Goal: Task Accomplishment & Management: Use online tool/utility

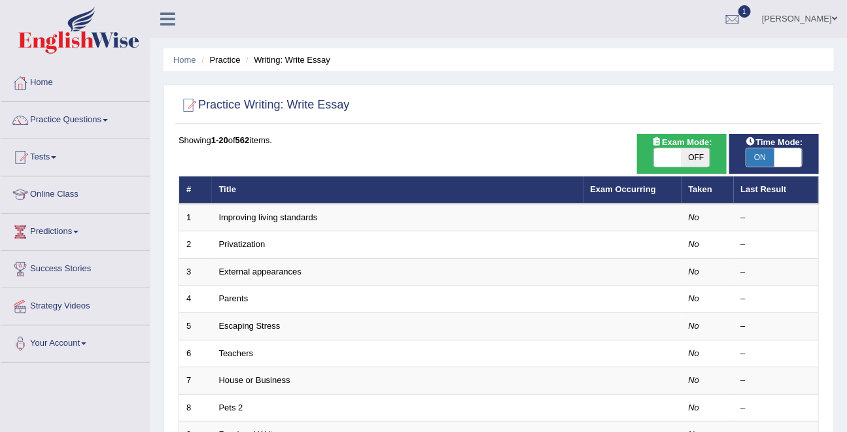
click at [775, 150] on span at bounding box center [788, 157] width 28 height 18
checkbox input "false"
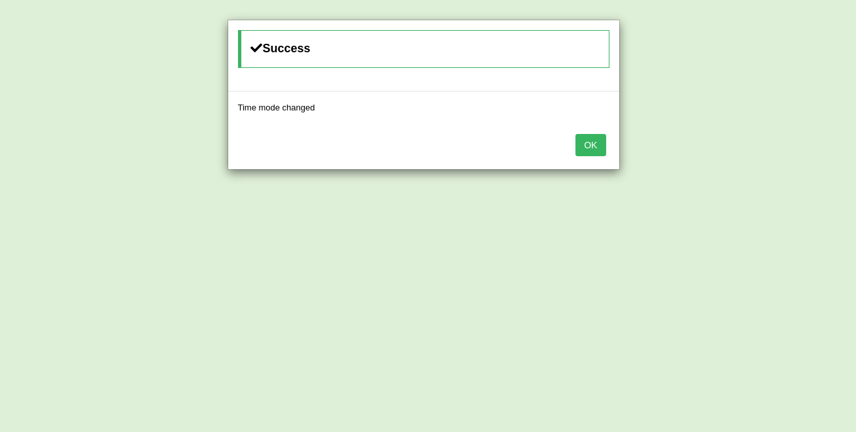
click at [576, 134] on button "OK" at bounding box center [591, 145] width 30 height 22
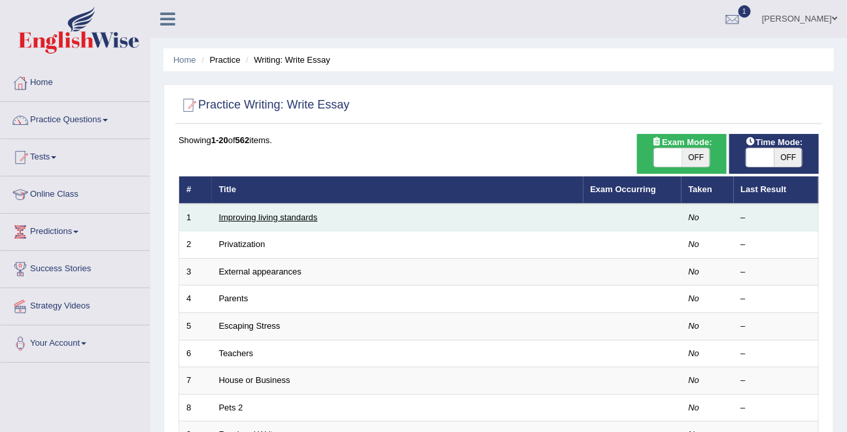
click at [270, 213] on link "Improving living standards" at bounding box center [268, 218] width 99 height 10
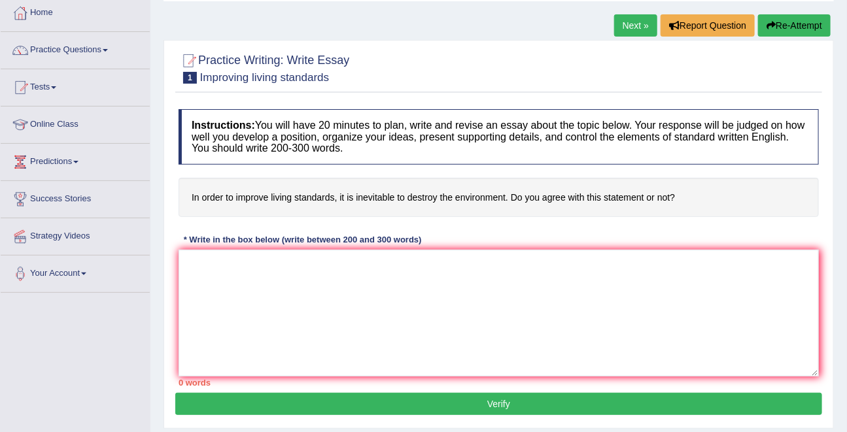
scroll to position [71, 0]
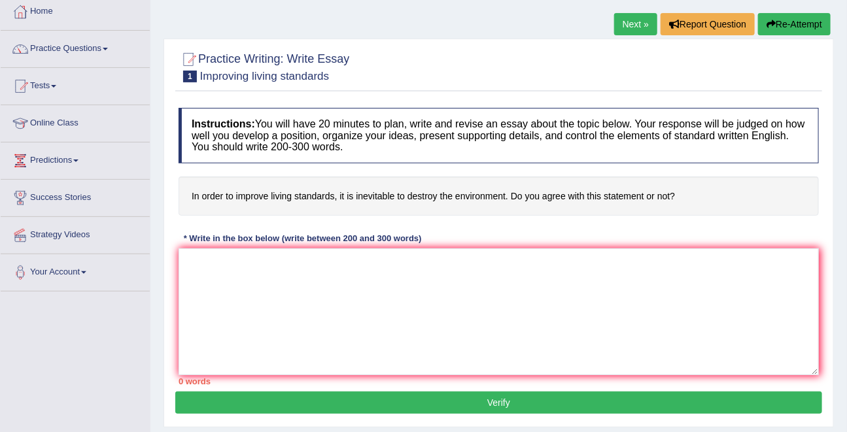
click at [380, 194] on h4 "In order to improve living standards, it is inevitable to destroy the environme…" at bounding box center [499, 197] width 640 height 40
click at [332, 305] on textarea at bounding box center [499, 312] width 640 height 127
click at [260, 268] on textarea "The increasing ofon our" at bounding box center [499, 312] width 640 height 127
click at [257, 263] on textarea "The increasing ofon our" at bounding box center [499, 312] width 640 height 127
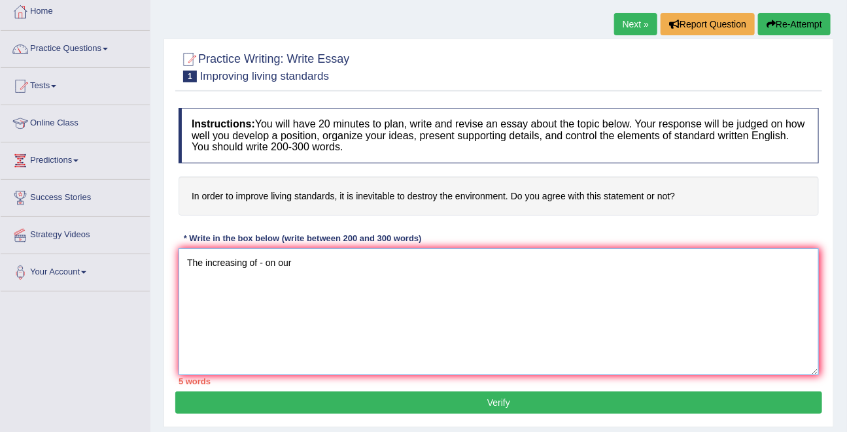
click at [294, 265] on textarea "The increasing of - on our" at bounding box center [499, 312] width 640 height 127
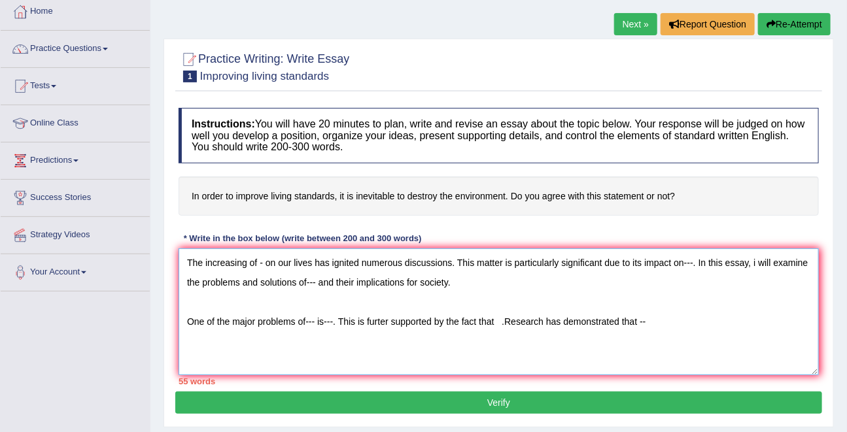
click at [260, 260] on textarea "The increasing of - on our lives has ignited numerous discussions. This matter …" at bounding box center [499, 312] width 640 height 127
drag, startPoint x: 421, startPoint y: 282, endPoint x: 413, endPoint y: 282, distance: 7.2
click at [413, 282] on textarea "The increasing of destroy the environment on our lives has ignited numerous dis…" at bounding box center [499, 312] width 640 height 127
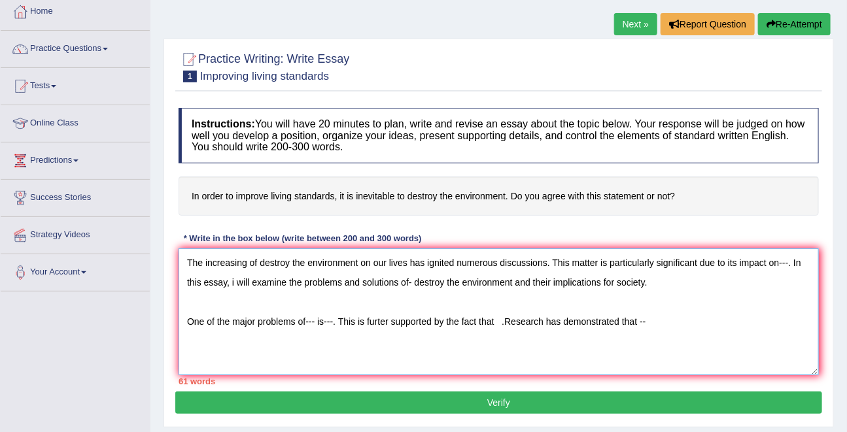
drag, startPoint x: 317, startPoint y: 324, endPoint x: 309, endPoint y: 324, distance: 7.8
click at [309, 324] on textarea "The increasing of destroy the environment on our lives has ignited numerous dis…" at bounding box center [499, 312] width 640 height 127
drag, startPoint x: 360, startPoint y: 263, endPoint x: 262, endPoint y: 258, distance: 98.2
click at [262, 258] on textarea "The increasing of destroy the environment on our lives has ignited numerous dis…" at bounding box center [499, 312] width 640 height 127
drag, startPoint x: 318, startPoint y: 322, endPoint x: 307, endPoint y: 322, distance: 10.5
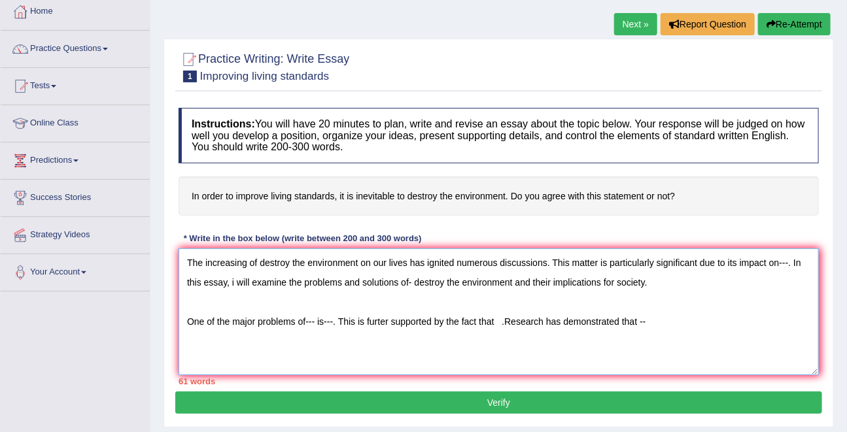
click at [307, 322] on textarea "The increasing of destroy the environment on our lives has ignited numerous dis…" at bounding box center [499, 312] width 640 height 127
paste textarea "estroy the environment"
click at [737, 322] on textarea "The increasing of destroy the environment on our lives has ignited numerous dis…" at bounding box center [499, 312] width 640 height 127
click at [738, 322] on textarea "The increasing of destroy the environment on our lives has ignited numerous dis…" at bounding box center [499, 312] width 640 height 127
click at [737, 321] on textarea "The increasing of destroy the environment on our lives has ignited numerous dis…" at bounding box center [499, 312] width 640 height 127
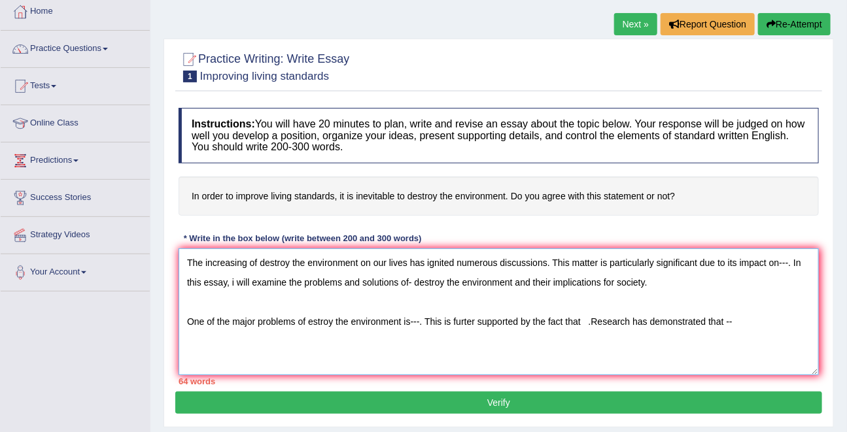
paste textarea "estroy the environment"
click at [738, 323] on textarea "The increasing of destroy the environment on our lives has ignited numerous dis…" at bounding box center [499, 312] width 640 height 127
click at [313, 317] on textarea "The increasing of destroy the environment on our lives has ignited numerous dis…" at bounding box center [499, 312] width 640 height 127
click at [419, 284] on textarea "The increasing of destroy the environment on our lives has ignited numerous dis…" at bounding box center [499, 312] width 640 height 127
click at [600, 323] on textarea "The increasing of destroy the environment on our lives has ignited numerous dis…" at bounding box center [499, 312] width 640 height 127
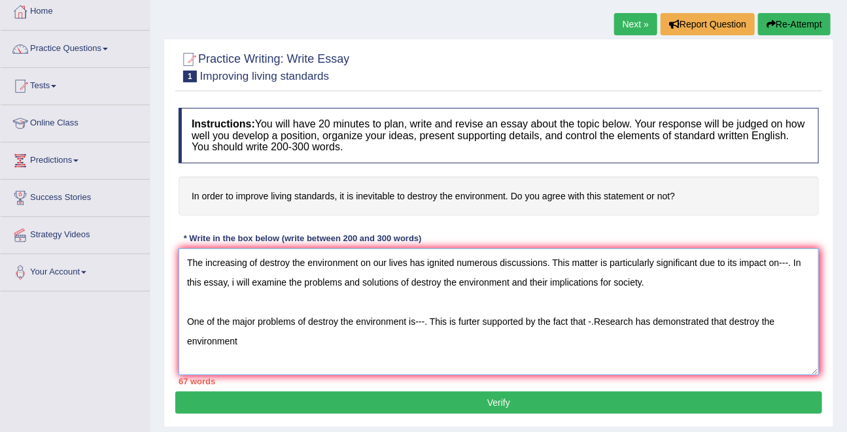
click at [288, 344] on textarea "The increasing of destroy the environment on our lives has ignited numerous dis…" at bounding box center [499, 312] width 640 height 127
click at [368, 343] on textarea "The increasing of destroy the environment on our lives has ignited numerous dis…" at bounding box center [499, 312] width 640 height 127
click at [430, 344] on textarea "The increasing of destroy the environment on our lives has ignited numerous dis…" at bounding box center [499, 312] width 640 height 127
paste textarea "estroy the environment"
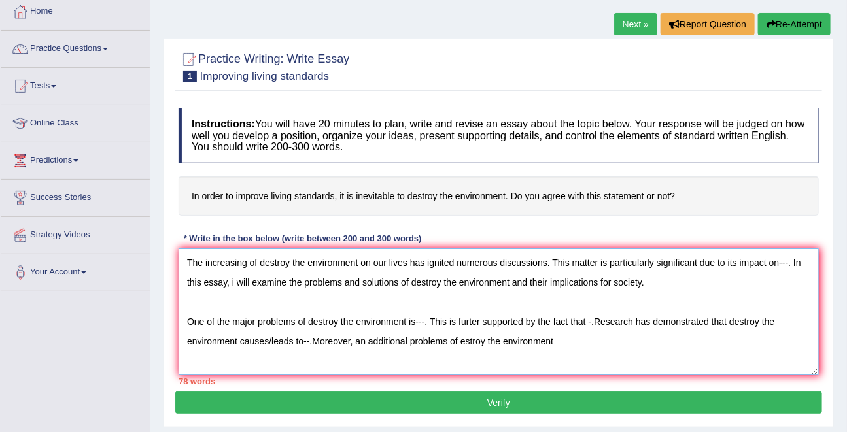
click at [464, 341] on textarea "The increasing of destroy the environment on our lives has ignited numerous dis…" at bounding box center [499, 312] width 640 height 127
click at [587, 337] on textarea "The increasing of destroy the environment on our lives has ignited numerous dis…" at bounding box center [499, 312] width 640 height 127
paste textarea "estroy the environment"
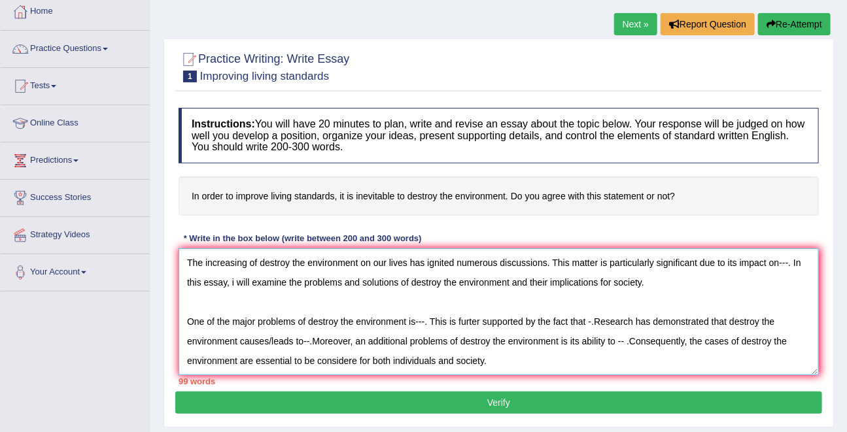
scroll to position [31, 0]
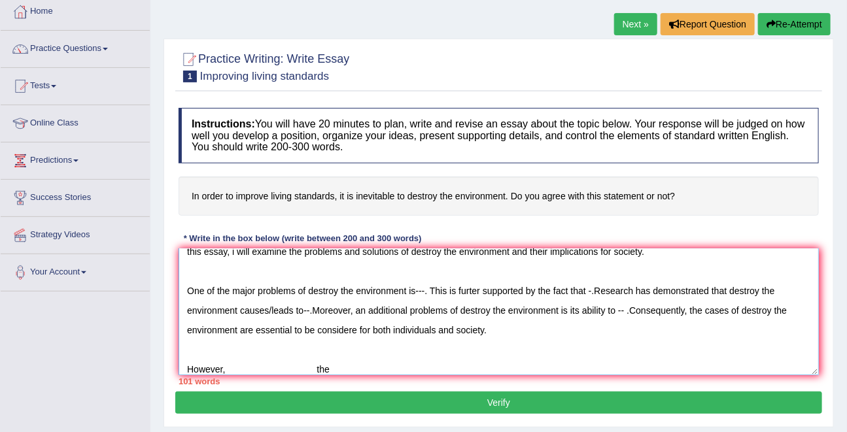
type textarea "The increasing of destroy the environment on our lives has ignited numerous dis…"
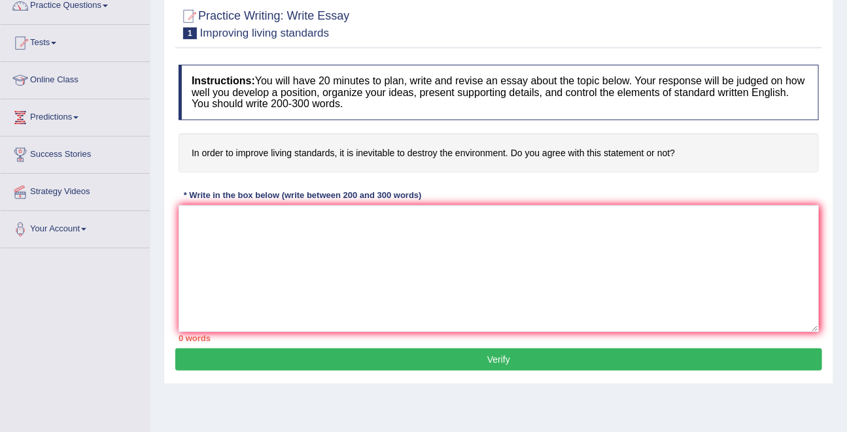
scroll to position [93, 0]
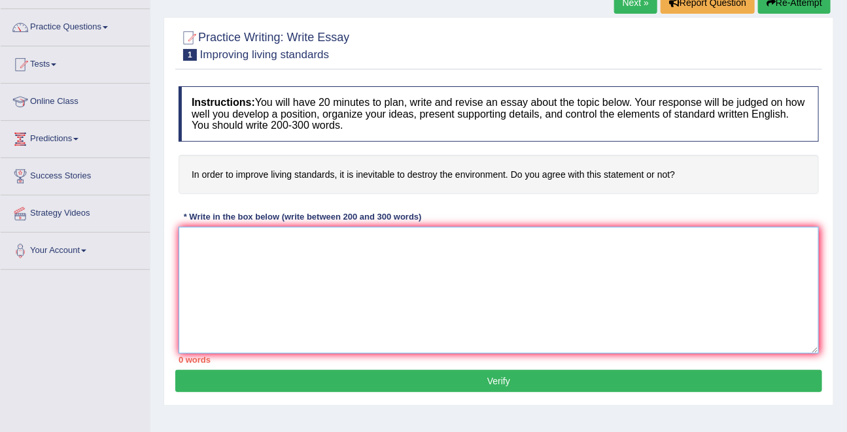
click at [555, 302] on textarea at bounding box center [499, 290] width 640 height 127
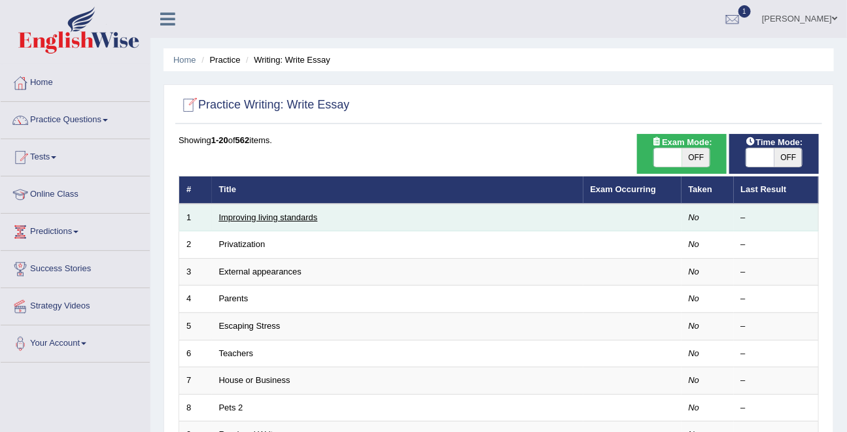
click at [270, 213] on link "Improving living standards" at bounding box center [268, 218] width 99 height 10
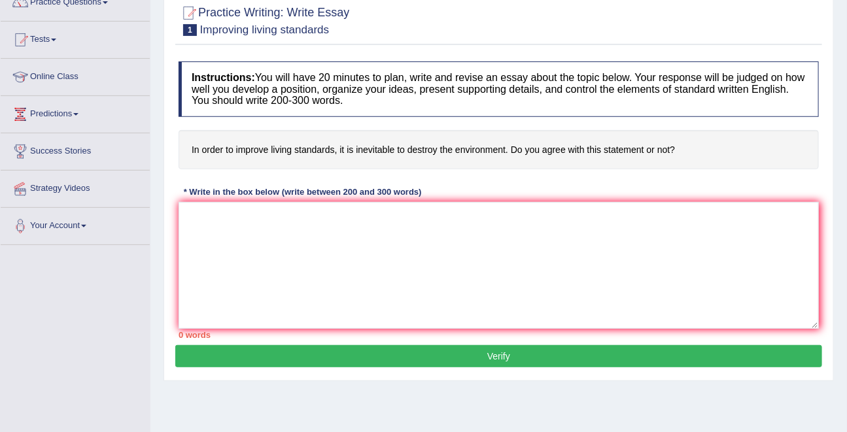
scroll to position [122, 0]
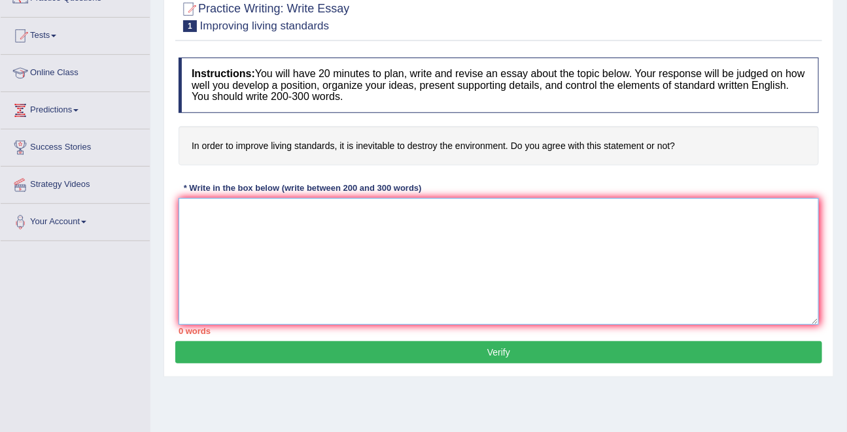
click at [265, 235] on textarea at bounding box center [499, 261] width 640 height 127
click at [294, 204] on textarea "The increasing influnce of" at bounding box center [499, 261] width 640 height 127
click at [319, 201] on textarea "The increasing influnce of d" at bounding box center [499, 261] width 640 height 127
click at [313, 209] on textarea "The increasing influnce of d" at bounding box center [499, 261] width 640 height 127
paste textarea "estroy the environment"
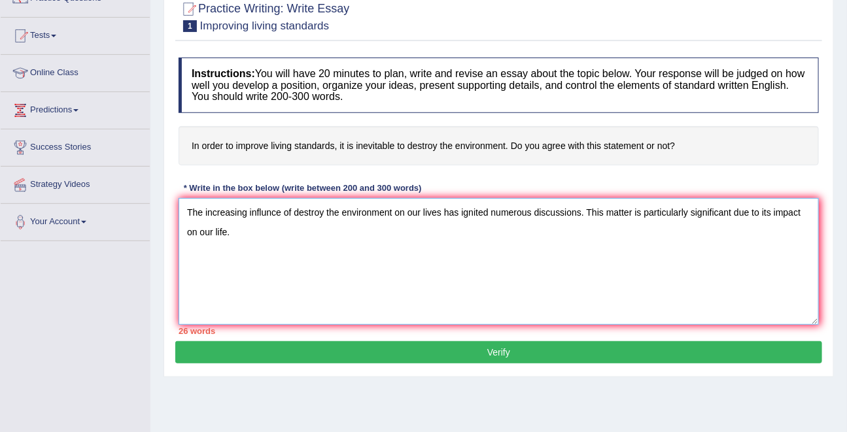
drag, startPoint x: 588, startPoint y: 214, endPoint x: 796, endPoint y: 213, distance: 208.0
click at [796, 213] on textarea "The increasing influnce of destroy the environment on our lives has ignited num…" at bounding box center [499, 261] width 640 height 127
drag, startPoint x: 812, startPoint y: 211, endPoint x: 591, endPoint y: 211, distance: 221.1
click at [591, 211] on textarea "The increasing influnce of destroy the environment on our lives has ignited num…" at bounding box center [499, 261] width 640 height 127
click at [288, 247] on textarea "The increasing influnce of destroy the environment on our lives has ignited num…" at bounding box center [499, 261] width 640 height 127
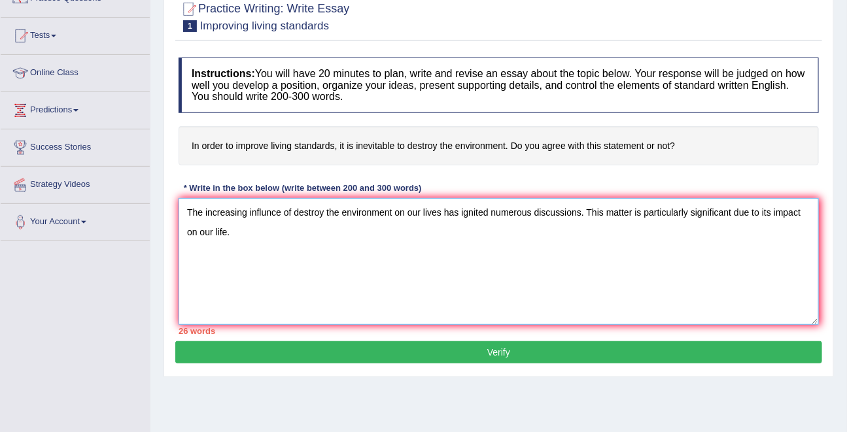
click at [279, 232] on textarea "The increasing influnce of destroy the environment on our lives has ignited num…" at bounding box center [499, 261] width 640 height 127
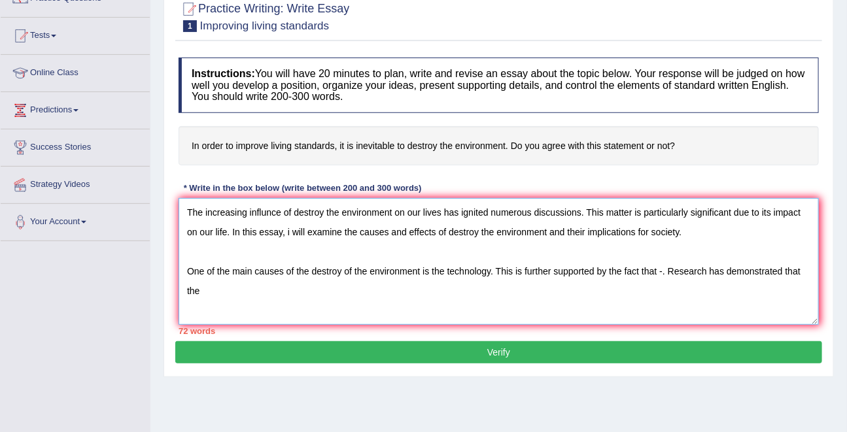
paste textarea "This matter is particularly significant due to its impact"
drag, startPoint x: 428, startPoint y: 294, endPoint x: 243, endPoint y: 285, distance: 185.3
click at [243, 285] on textarea "The increasing influnce of destroy the environment on our lives has ignited num…" at bounding box center [499, 261] width 640 height 127
drag, startPoint x: 330, startPoint y: 292, endPoint x: 220, endPoint y: 287, distance: 110.6
click at [220, 287] on textarea "The increasing influnce of destroy the environment on our lives has ignited num…" at bounding box center [499, 261] width 640 height 127
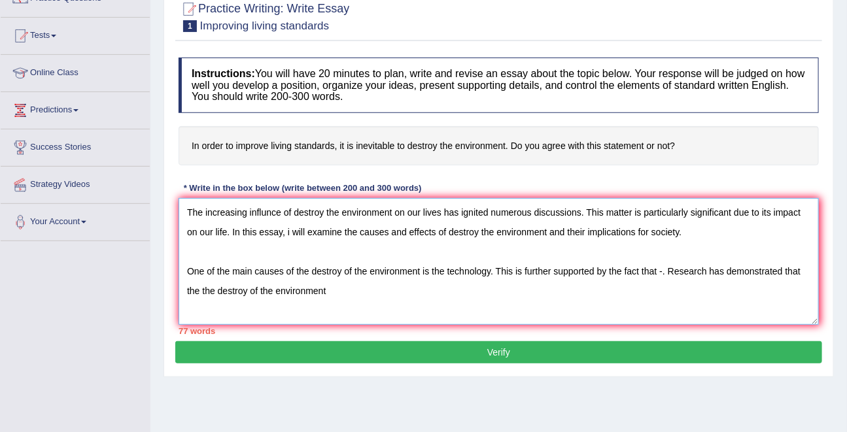
click at [330, 300] on textarea "The increasing influnce of destroy the environment on our lives has ignited num…" at bounding box center [499, 261] width 640 height 127
paste textarea "destroy of the environment"
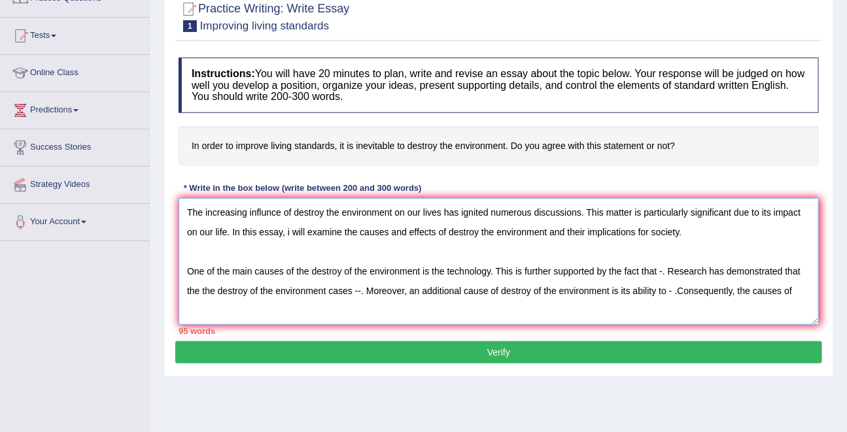
paste textarea "destroy of the environment"
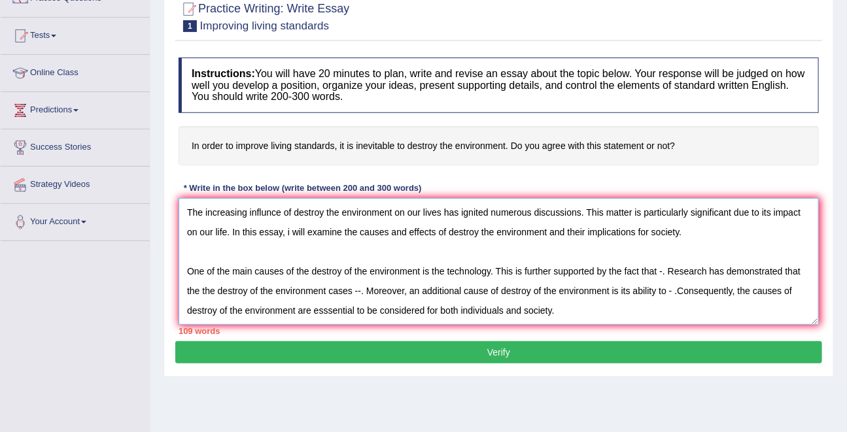
scroll to position [31, 0]
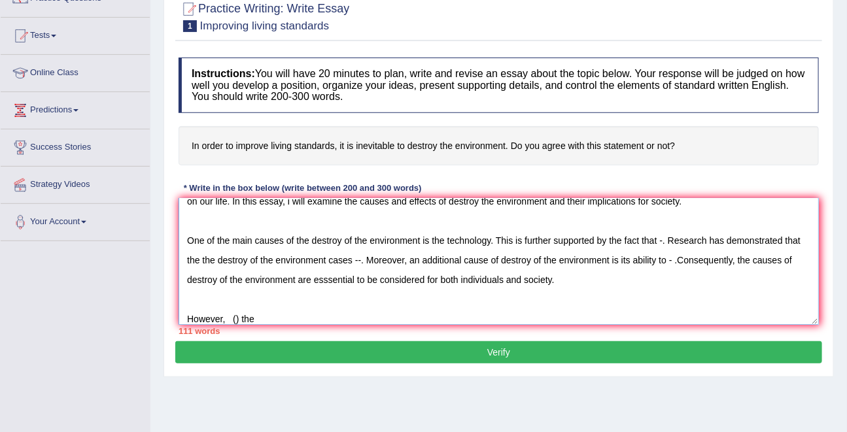
paste textarea "destroy of the environment"
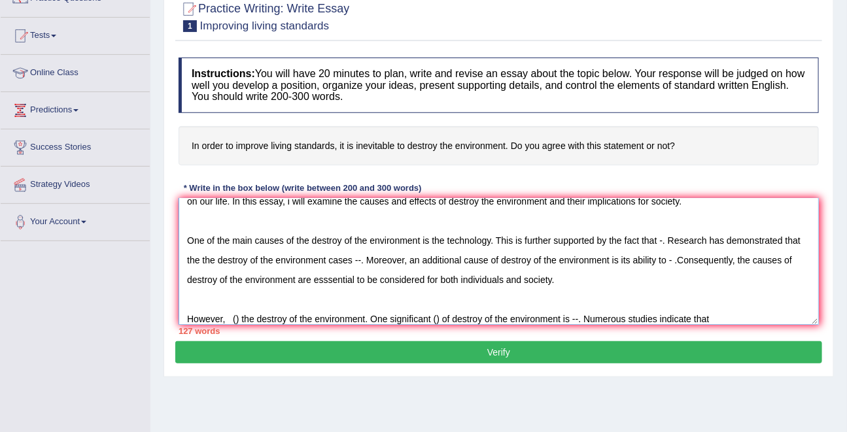
paste textarea "destroy of the environment"
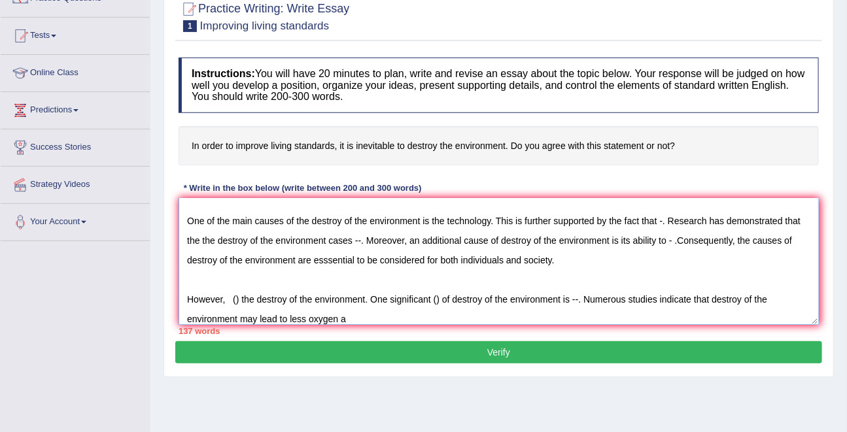
click at [301, 317] on textarea "The increasing influnce of destroy the environment on our lives has ignited num…" at bounding box center [499, 261] width 640 height 127
click at [372, 318] on textarea "The increasing influnce of destroy the environment on our lives has ignited num…" at bounding box center [499, 261] width 640 height 127
click at [513, 318] on textarea "The increasing influnce of destroy the environment on our lives has ignited num…" at bounding box center [499, 261] width 640 height 127
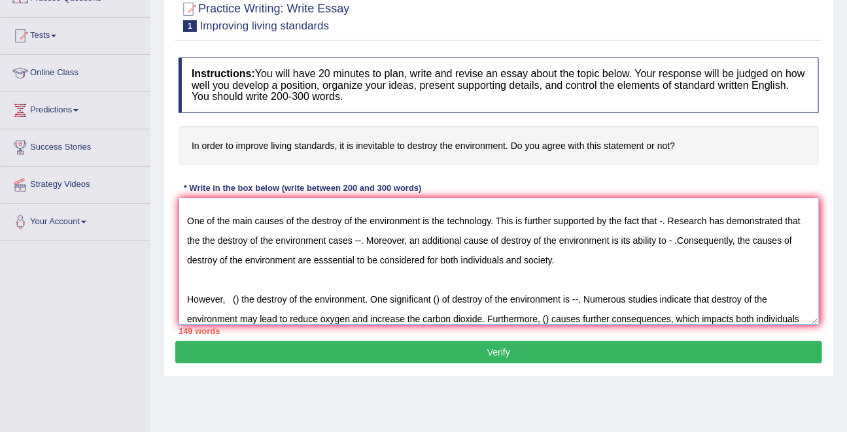
scroll to position [70, 0]
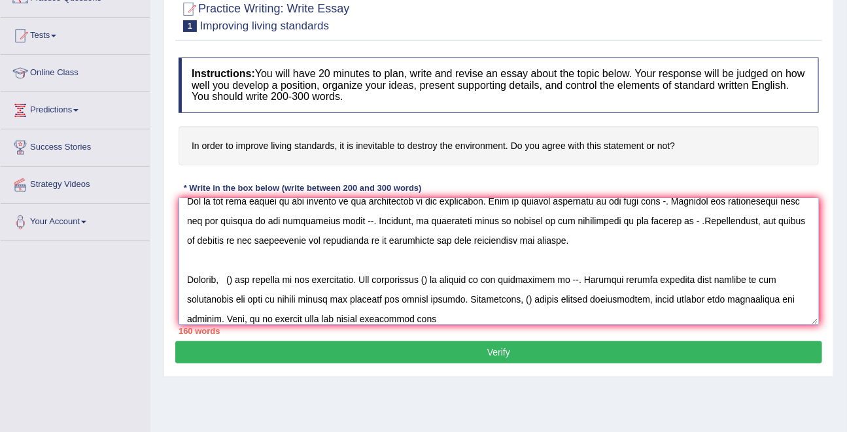
paste textarea "destroy of the environment"
click at [485, 315] on textarea at bounding box center [499, 261] width 640 height 127
click at [636, 312] on textarea at bounding box center [499, 261] width 640 height 127
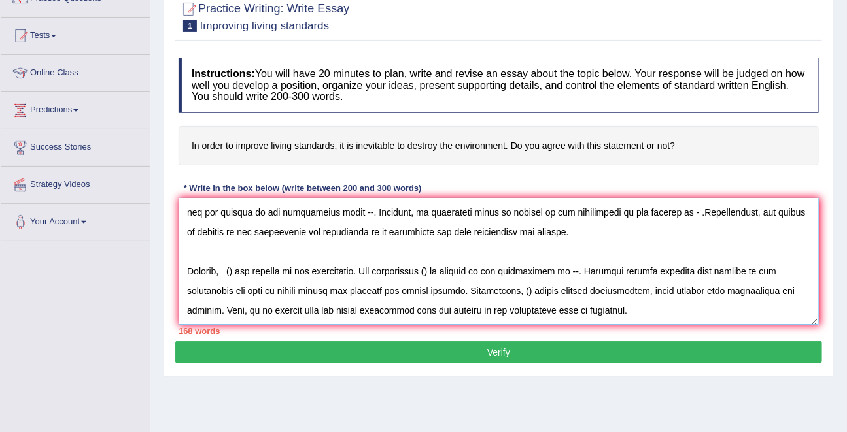
scroll to position [109, 0]
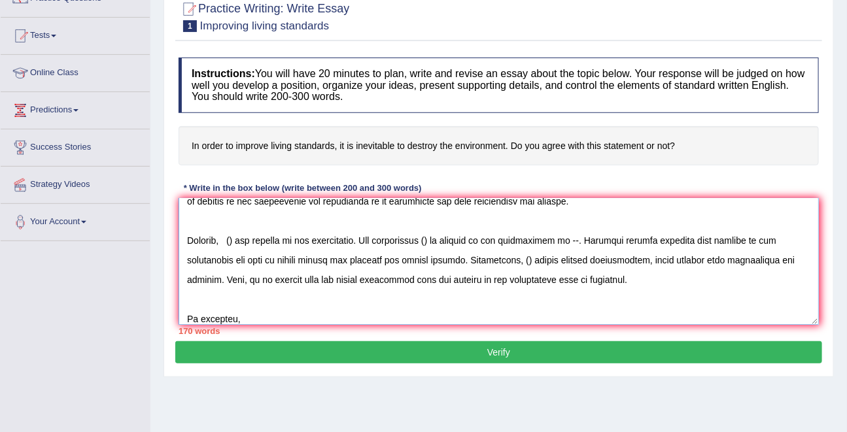
paste textarea "destroy of the environment"
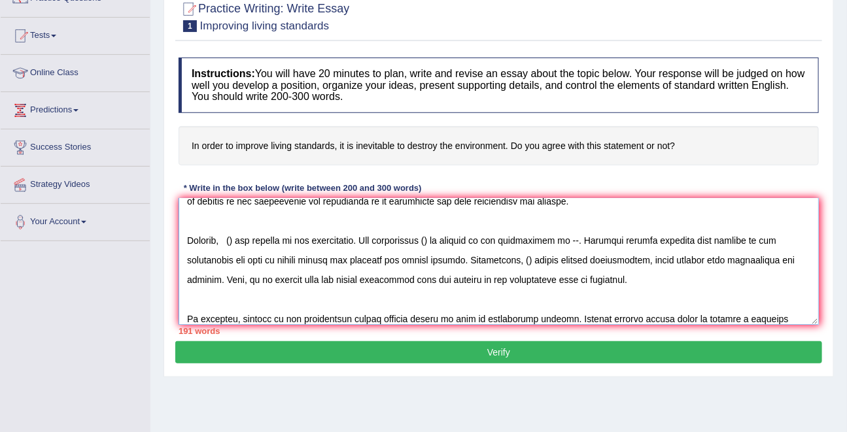
scroll to position [129, 0]
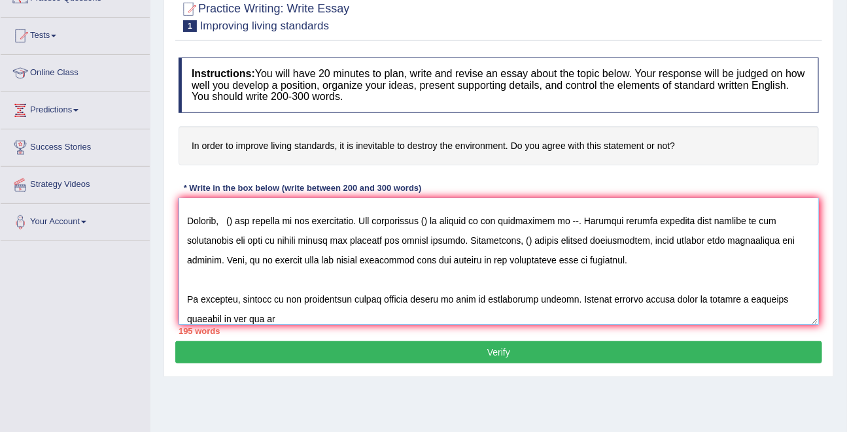
paste textarea "destroy of the environment"
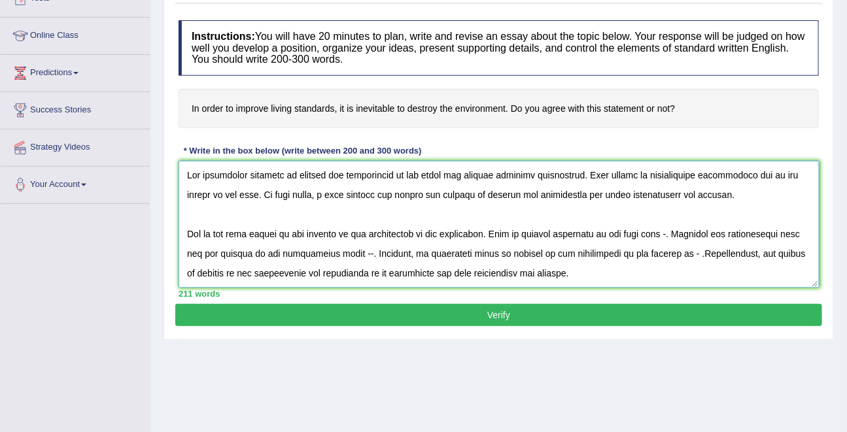
scroll to position [26, 0]
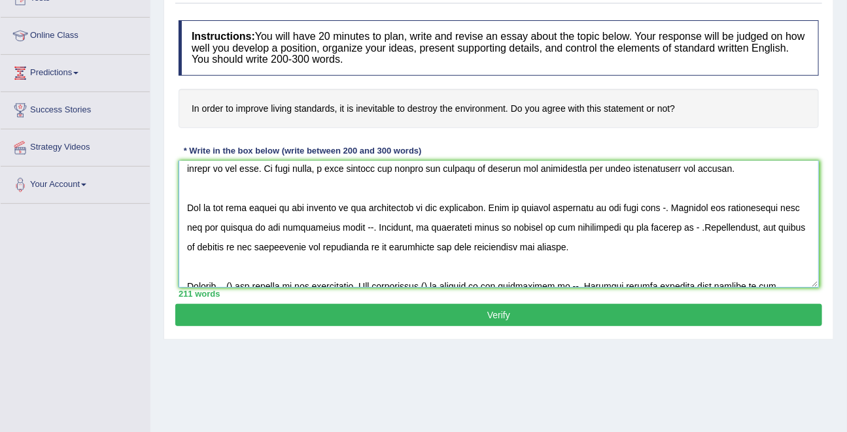
click at [668, 206] on textarea at bounding box center [499, 224] width 640 height 127
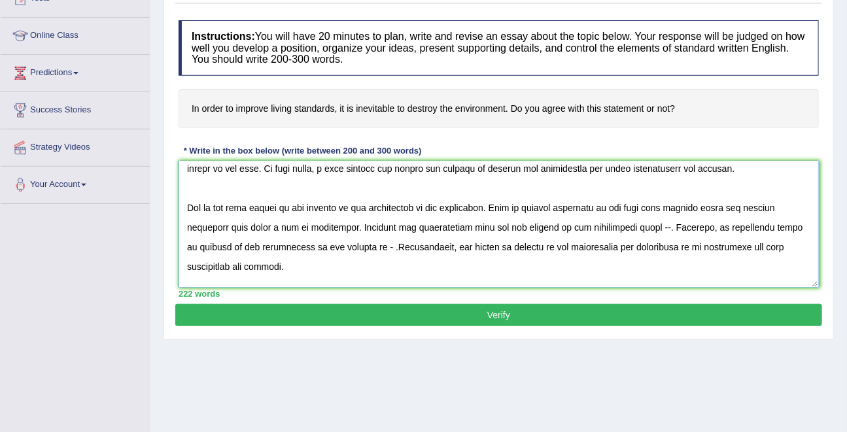
click at [696, 209] on textarea at bounding box center [499, 224] width 640 height 127
click at [655, 226] on textarea at bounding box center [499, 224] width 640 height 127
drag, startPoint x: 345, startPoint y: 226, endPoint x: 228, endPoint y: 231, distance: 117.2
click at [227, 231] on textarea at bounding box center [499, 224] width 640 height 127
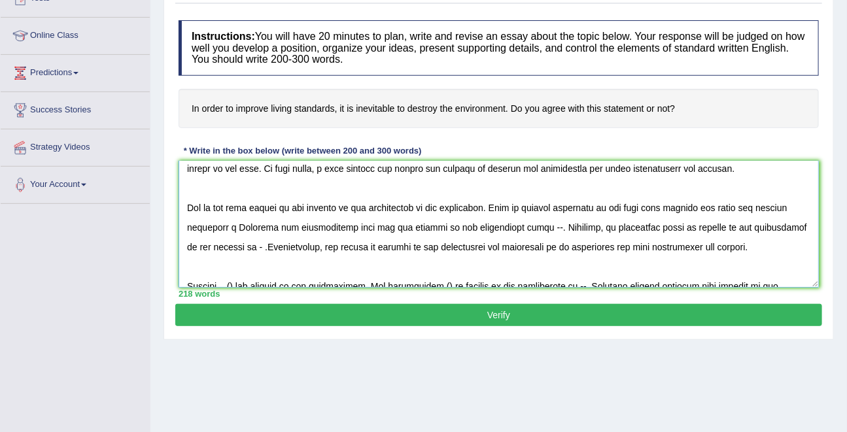
drag, startPoint x: 545, startPoint y: 228, endPoint x: 536, endPoint y: 228, distance: 8.5
click at [536, 228] on textarea at bounding box center [499, 224] width 640 height 127
paste textarea "hat makes a lot of pollutions"
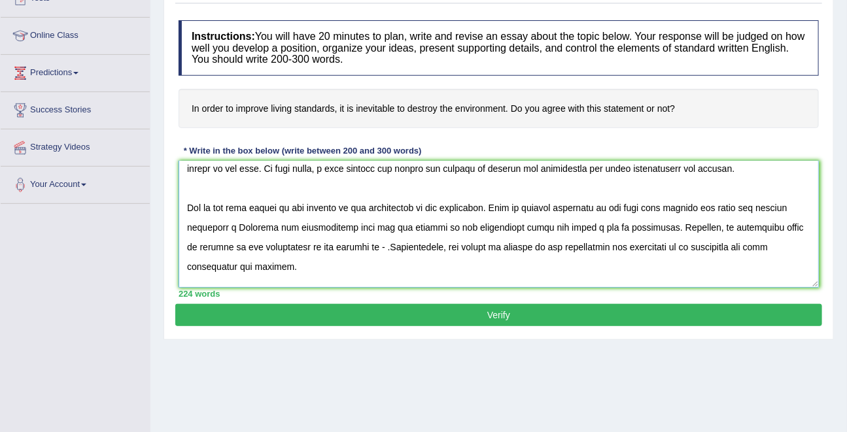
click at [229, 228] on textarea at bounding box center [499, 224] width 640 height 127
click at [744, 209] on textarea at bounding box center [499, 224] width 640 height 127
click at [221, 227] on textarea at bounding box center [499, 224] width 640 height 127
drag, startPoint x: 474, startPoint y: 228, endPoint x: 581, endPoint y: 226, distance: 107.9
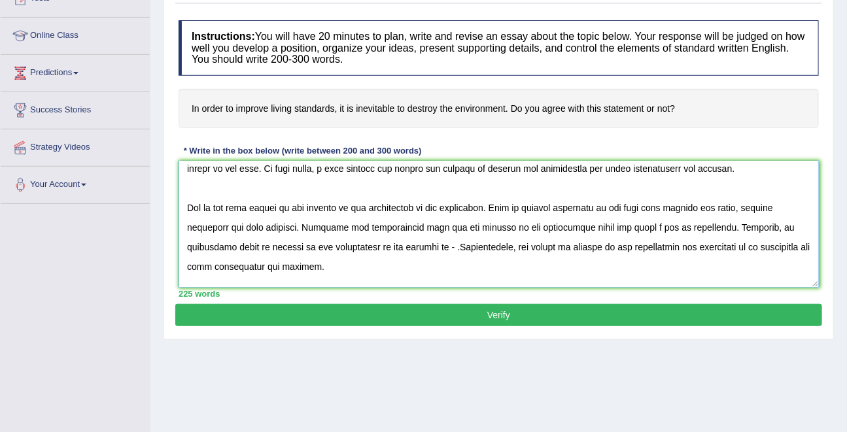
click at [581, 226] on textarea at bounding box center [499, 224] width 640 height 127
click at [615, 229] on textarea at bounding box center [499, 224] width 640 height 127
drag, startPoint x: 585, startPoint y: 228, endPoint x: 655, endPoint y: 230, distance: 70.7
click at [655, 230] on textarea at bounding box center [499, 224] width 640 height 127
click at [685, 230] on textarea at bounding box center [499, 224] width 640 height 127
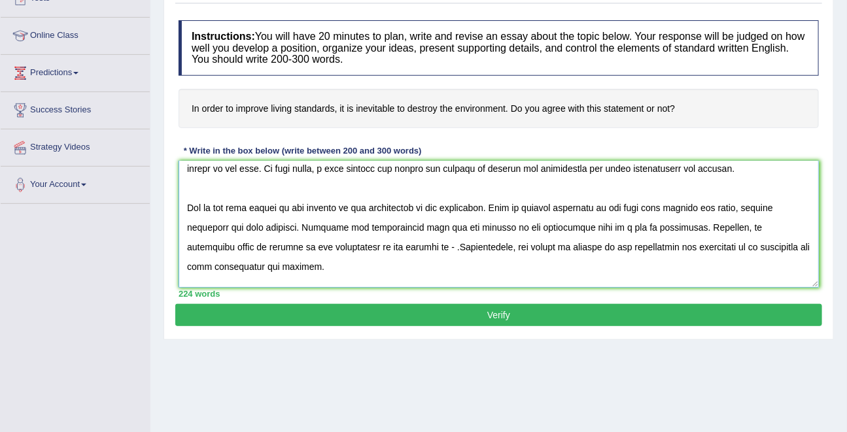
drag, startPoint x: 226, startPoint y: 249, endPoint x: 333, endPoint y: 251, distance: 106.6
click at [333, 251] on textarea at bounding box center [499, 224] width 640 height 127
click at [245, 249] on textarea at bounding box center [499, 224] width 640 height 127
drag, startPoint x: 284, startPoint y: 248, endPoint x: 224, endPoint y: 248, distance: 59.5
click at [224, 248] on textarea at bounding box center [499, 224] width 640 height 127
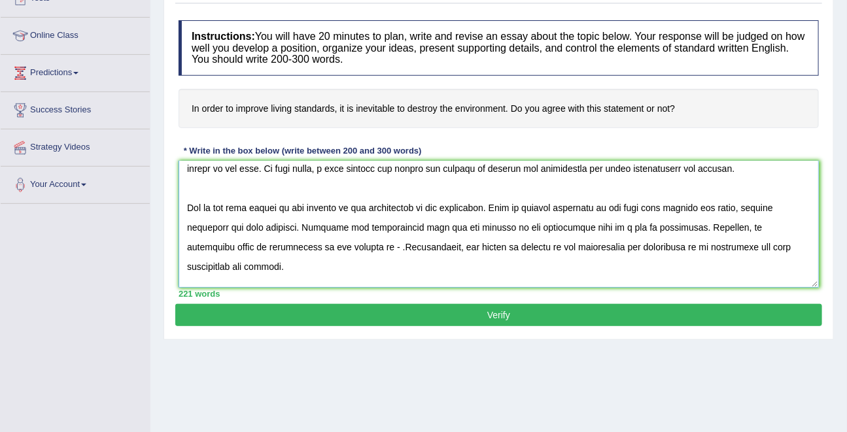
click at [274, 246] on textarea at bounding box center [499, 224] width 640 height 127
click at [339, 246] on textarea at bounding box center [499, 224] width 640 height 127
click at [337, 246] on textarea at bounding box center [499, 224] width 640 height 127
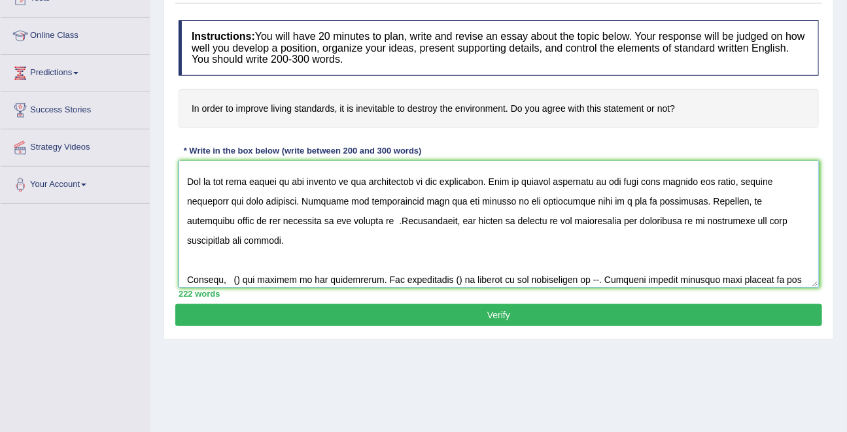
scroll to position [31, 0]
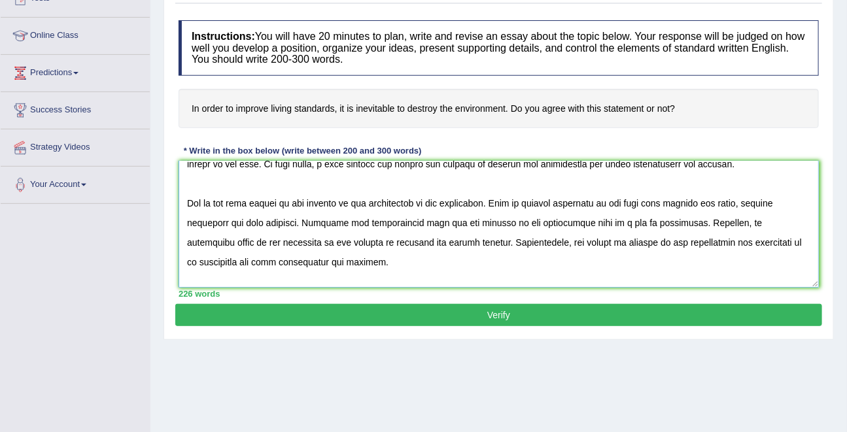
drag, startPoint x: 579, startPoint y: 243, endPoint x: 594, endPoint y: 243, distance: 15.0
click at [594, 243] on textarea at bounding box center [499, 224] width 640 height 127
click at [569, 242] on textarea at bounding box center [499, 224] width 640 height 127
drag, startPoint x: 566, startPoint y: 243, endPoint x: 685, endPoint y: 245, distance: 118.4
click at [685, 245] on textarea at bounding box center [499, 224] width 640 height 127
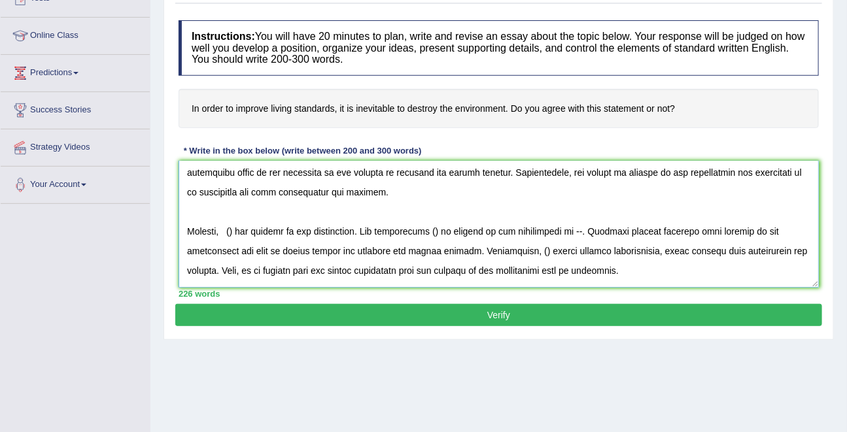
scroll to position [102, 0]
drag, startPoint x: 240, startPoint y: 230, endPoint x: 230, endPoint y: 230, distance: 10.5
click at [230, 230] on textarea at bounding box center [499, 224] width 640 height 127
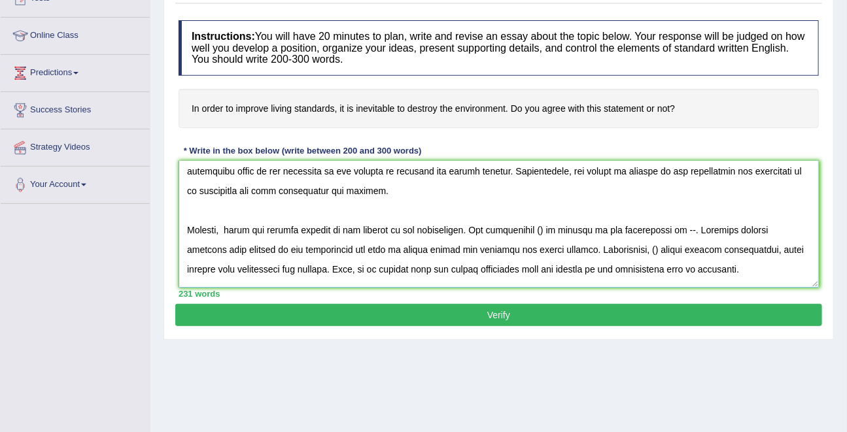
drag, startPoint x: 389, startPoint y: 228, endPoint x: 356, endPoint y: 229, distance: 32.7
click at [356, 229] on textarea at bounding box center [499, 224] width 640 height 127
click at [547, 230] on textarea at bounding box center [499, 224] width 640 height 127
click at [548, 228] on textarea at bounding box center [499, 224] width 640 height 127
click at [584, 229] on textarea at bounding box center [499, 224] width 640 height 127
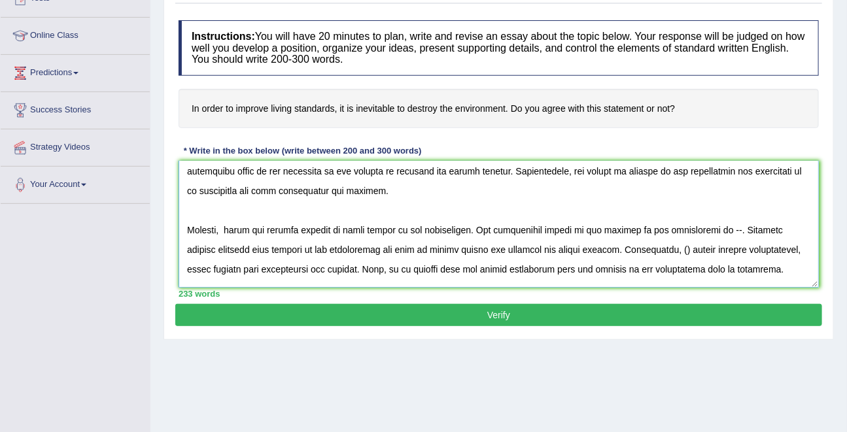
click at [727, 232] on textarea at bounding box center [499, 224] width 640 height 127
click at [239, 251] on textarea at bounding box center [499, 224] width 640 height 127
click at [577, 249] on textarea at bounding box center [499, 224] width 640 height 127
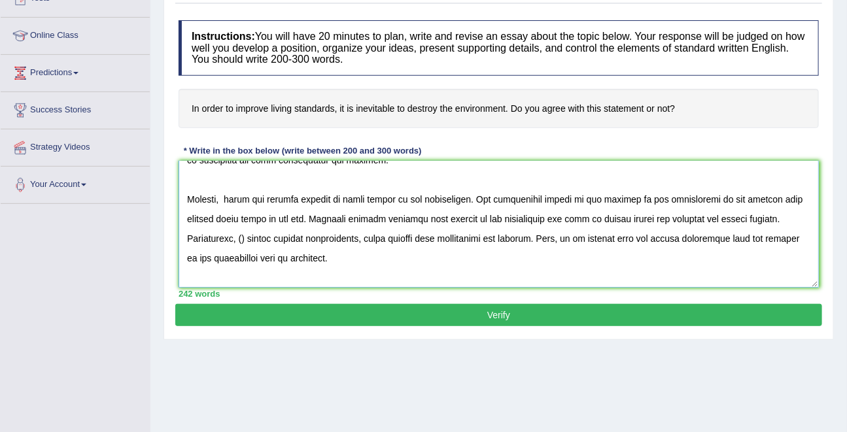
drag, startPoint x: 597, startPoint y: 248, endPoint x: 218, endPoint y: 235, distance: 379.6
click at [218, 235] on textarea at bounding box center [499, 224] width 640 height 127
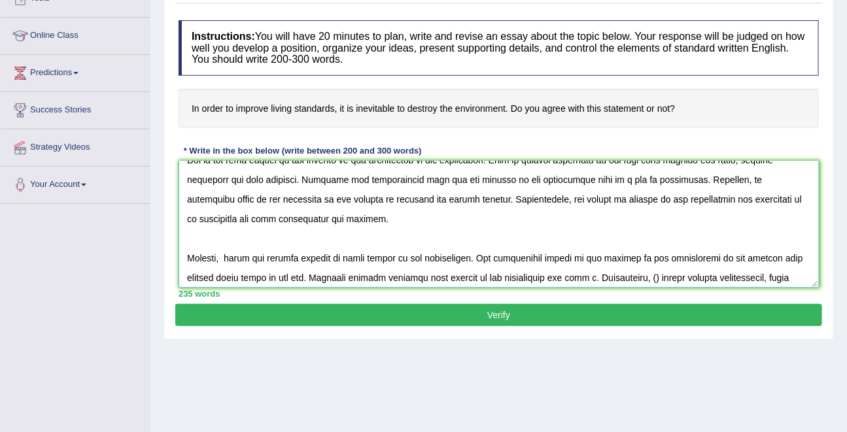
scroll to position [71, 0]
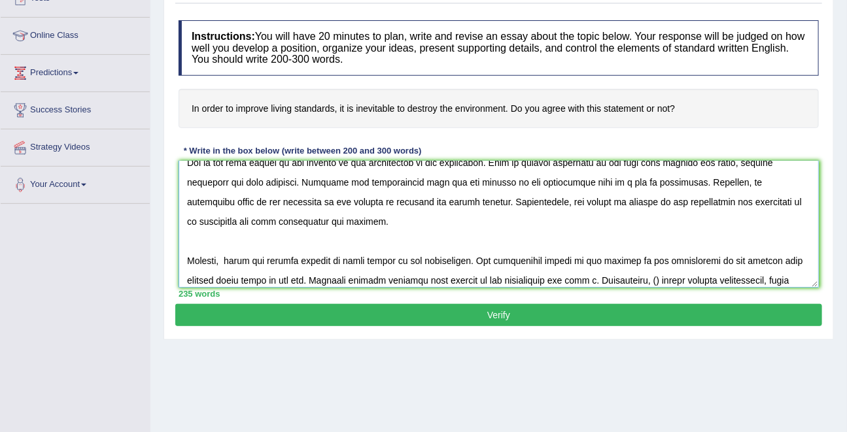
drag, startPoint x: 330, startPoint y: 201, endPoint x: 451, endPoint y: 200, distance: 121.0
click at [451, 200] on textarea at bounding box center [499, 224] width 640 height 127
paste textarea "reduce oxygen and"
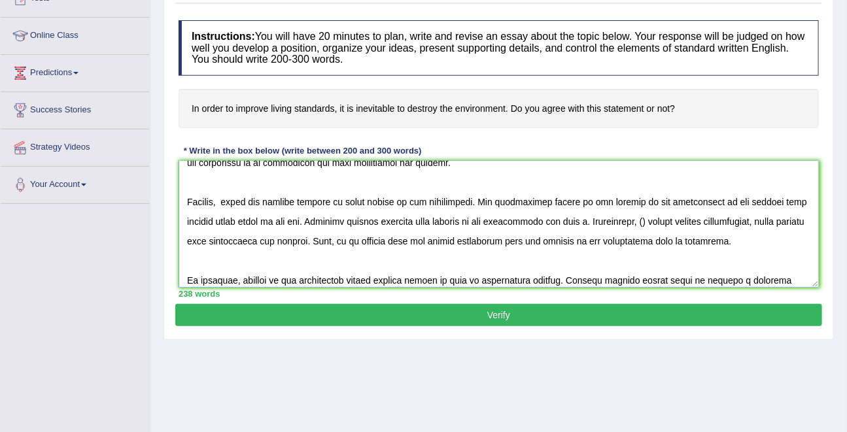
scroll to position [133, 0]
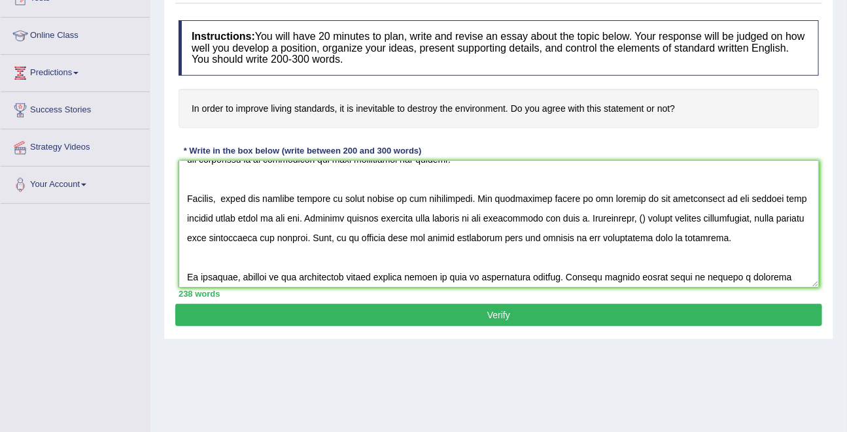
click at [599, 216] on textarea at bounding box center [499, 224] width 640 height 127
click at [525, 219] on textarea at bounding box center [499, 224] width 640 height 127
click at [557, 218] on textarea at bounding box center [499, 224] width 640 height 127
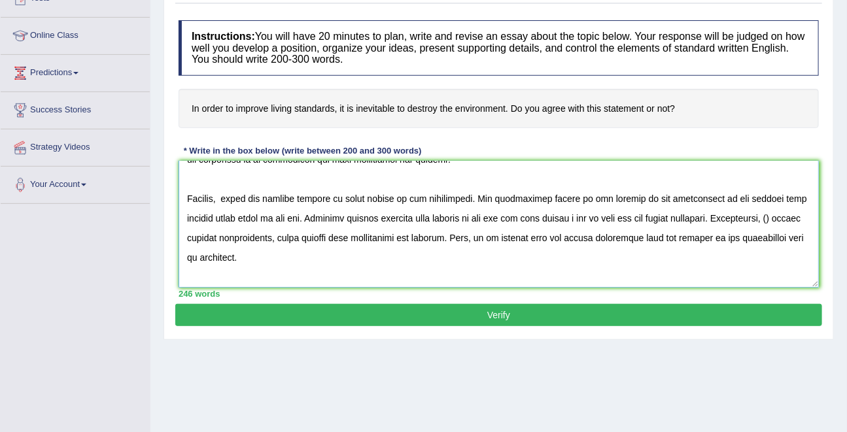
click at [785, 218] on textarea at bounding box center [499, 224] width 640 height 127
drag, startPoint x: 786, startPoint y: 218, endPoint x: 793, endPoint y: 218, distance: 7.8
click at [793, 218] on textarea at bounding box center [499, 224] width 640 height 127
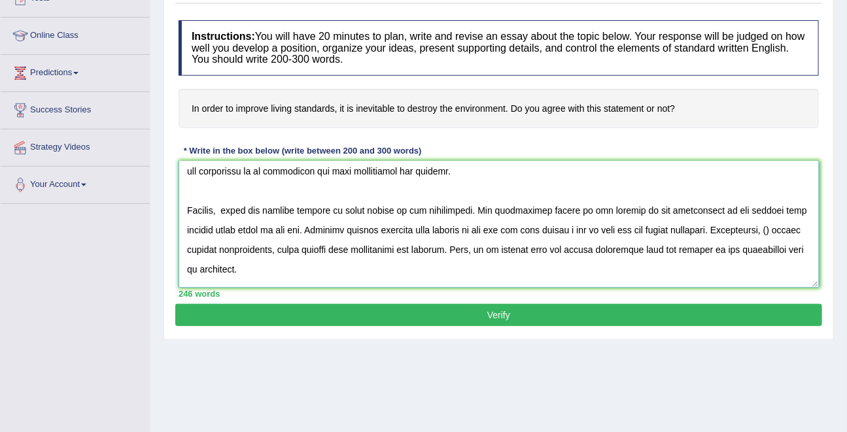
scroll to position [124, 0]
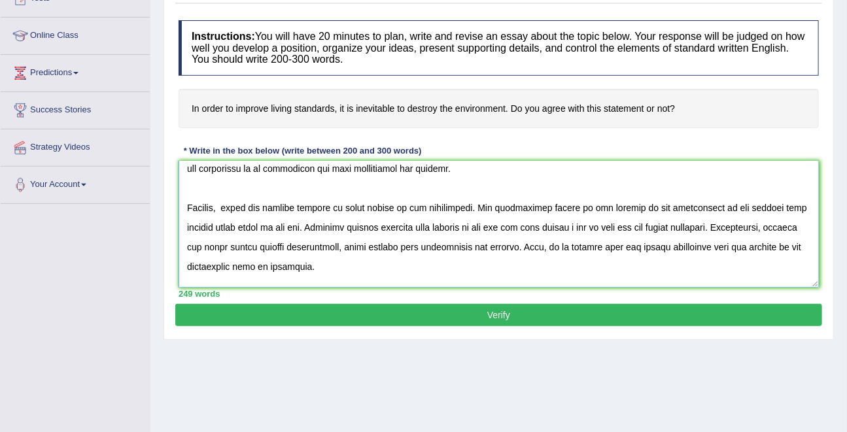
click at [694, 251] on textarea at bounding box center [499, 224] width 640 height 127
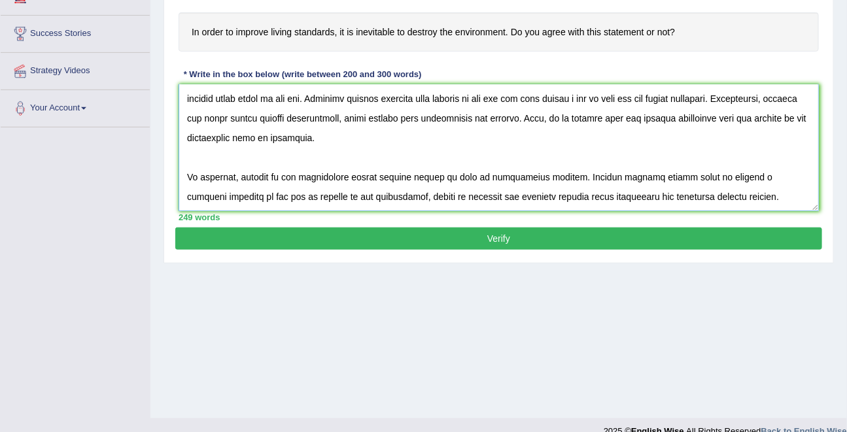
scroll to position [236, 0]
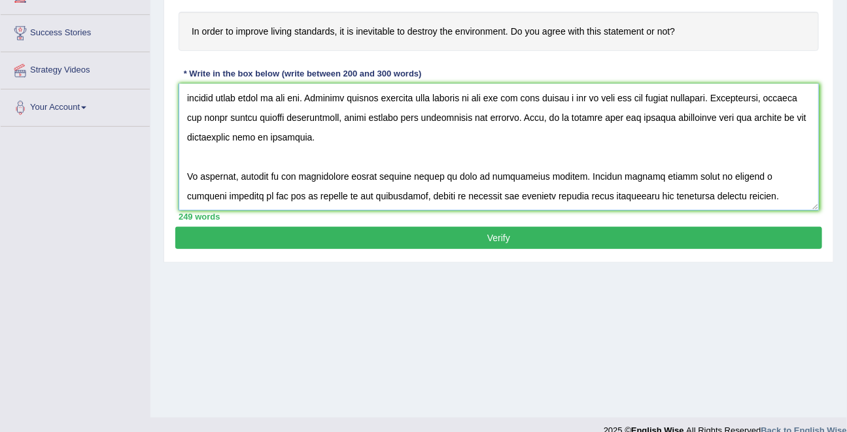
click at [283, 176] on textarea at bounding box center [499, 147] width 640 height 127
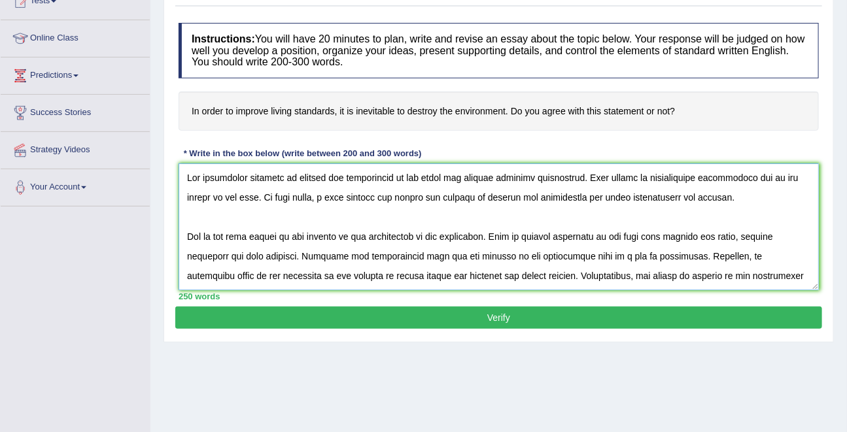
scroll to position [157, 0]
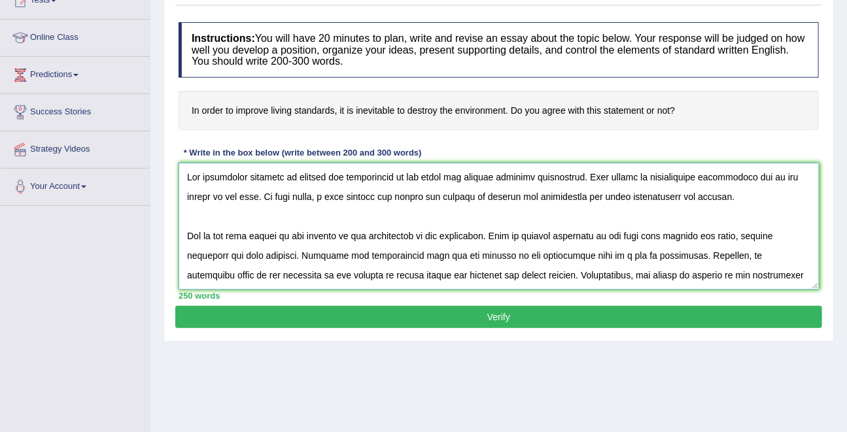
click at [294, 179] on textarea at bounding box center [499, 226] width 640 height 127
click at [482, 198] on textarea at bounding box center [499, 226] width 640 height 127
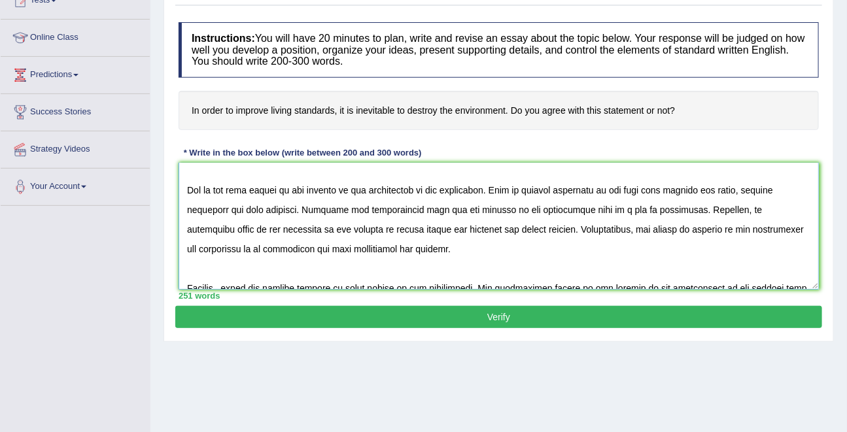
scroll to position [50, 0]
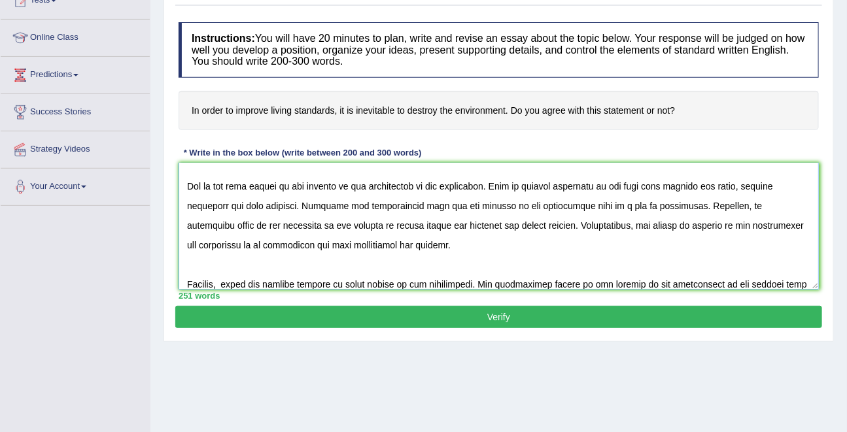
click at [461, 209] on textarea at bounding box center [499, 226] width 640 height 127
drag, startPoint x: 300, startPoint y: 226, endPoint x: 255, endPoint y: 225, distance: 44.5
click at [255, 225] on textarea at bounding box center [499, 226] width 640 height 127
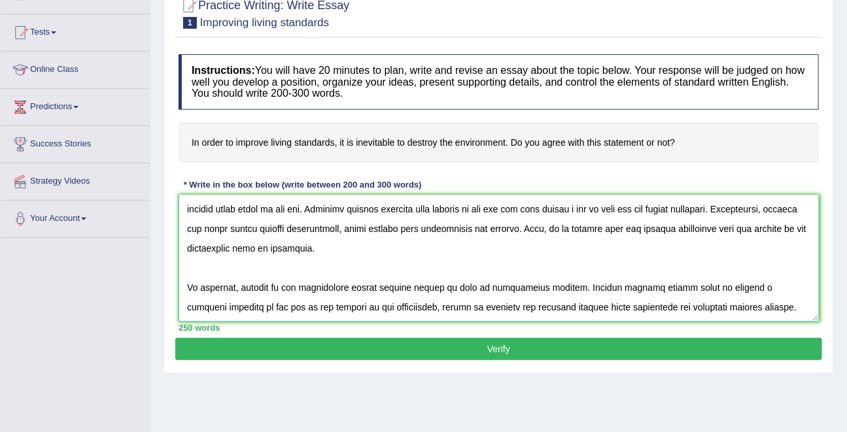
scroll to position [126, 0]
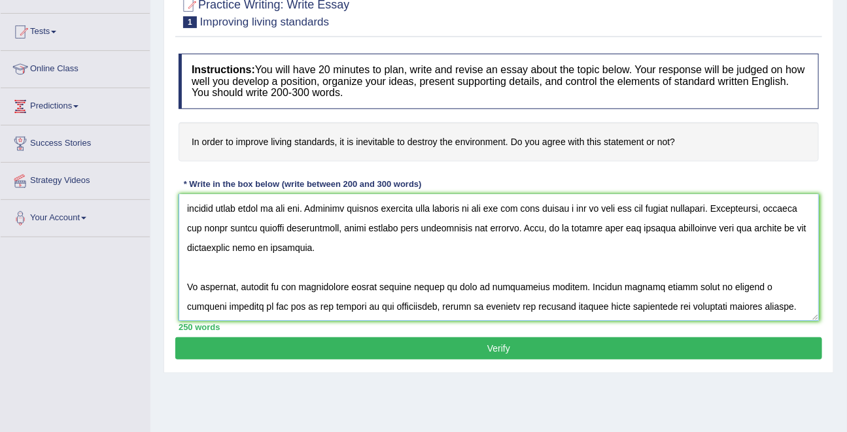
type textarea "The increasing influnce of destroy the environment on our lives has ignited num…"
click at [504, 345] on button "Verify" at bounding box center [498, 349] width 647 height 22
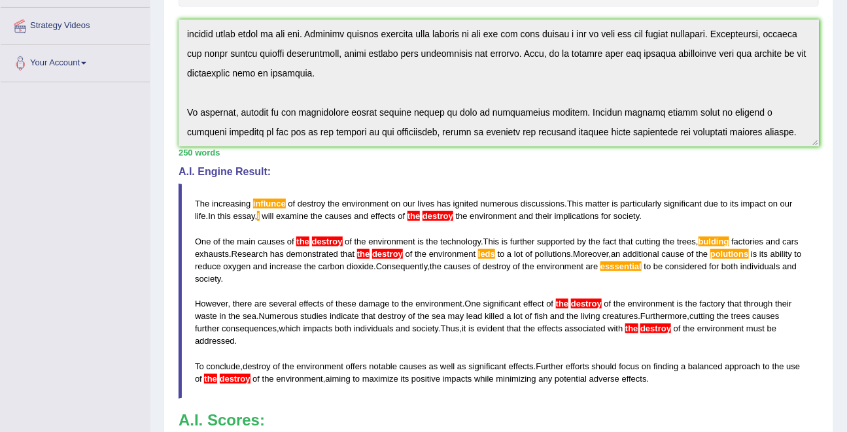
scroll to position [264, 0]
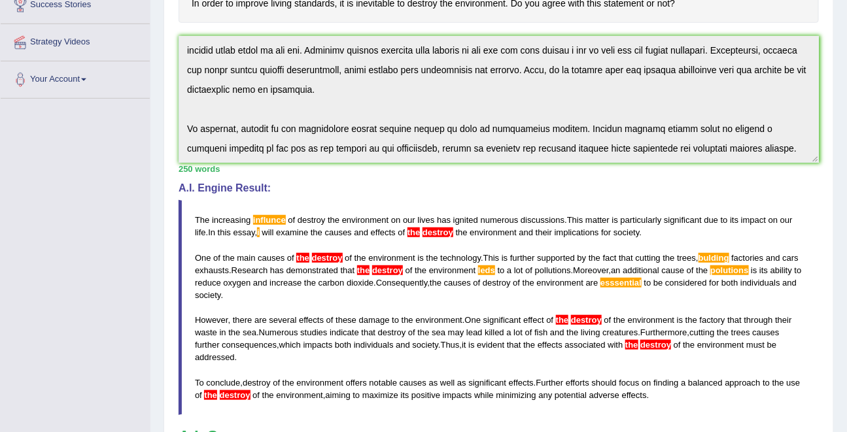
click at [691, 265] on blockquote "The increasing influnce of destroy the environment on our lives has ignited num…" at bounding box center [499, 307] width 640 height 215
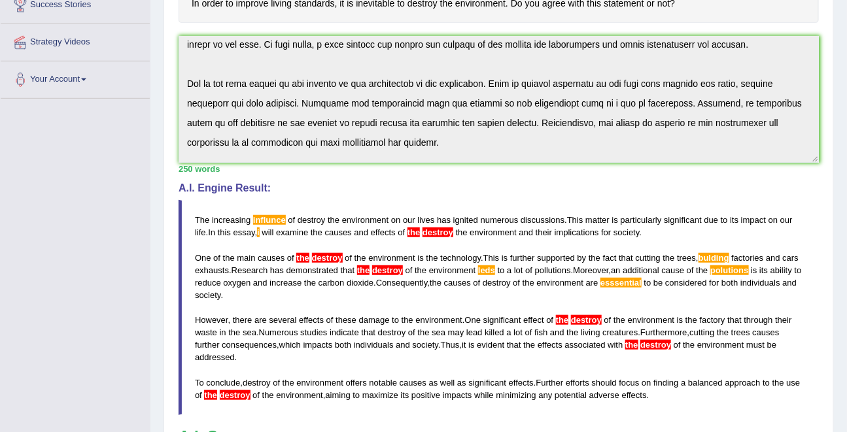
scroll to position [0, 0]
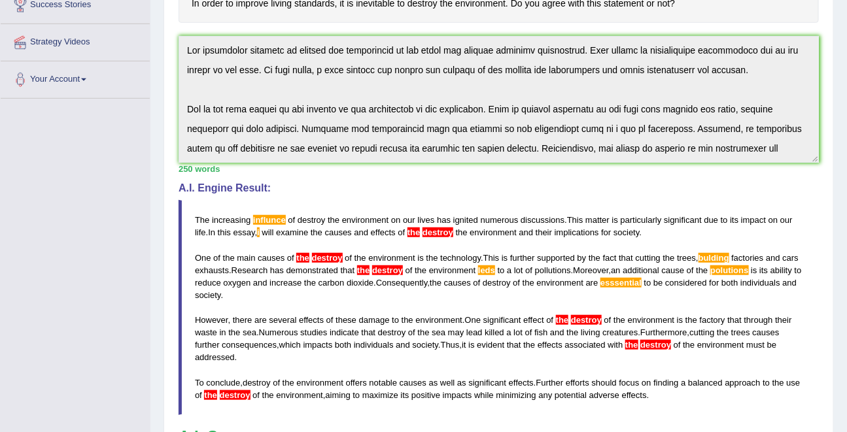
click at [168, 34] on div "Practice Writing: Write Essay 1 Improving living standards Instructions: You wi…" at bounding box center [499, 233] width 670 height 774
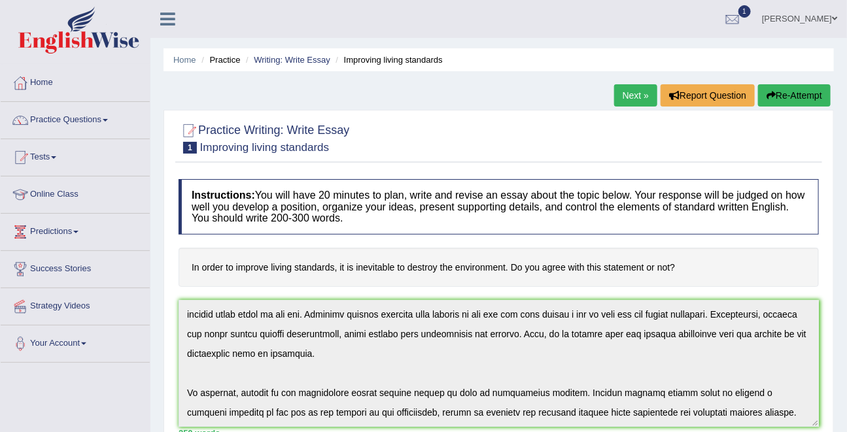
click at [788, 96] on button "Re-Attempt" at bounding box center [794, 95] width 73 height 22
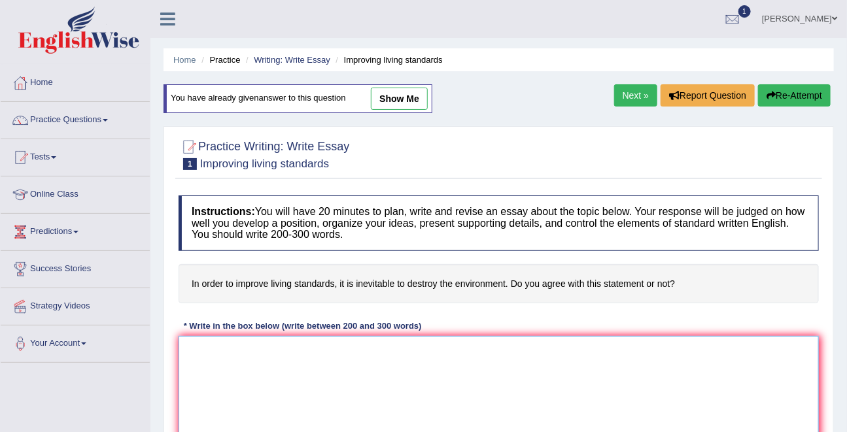
click at [426, 363] on textarea at bounding box center [499, 399] width 640 height 127
paste textarea "The increasing influnce of destroy the environment on our lives has ignited num…"
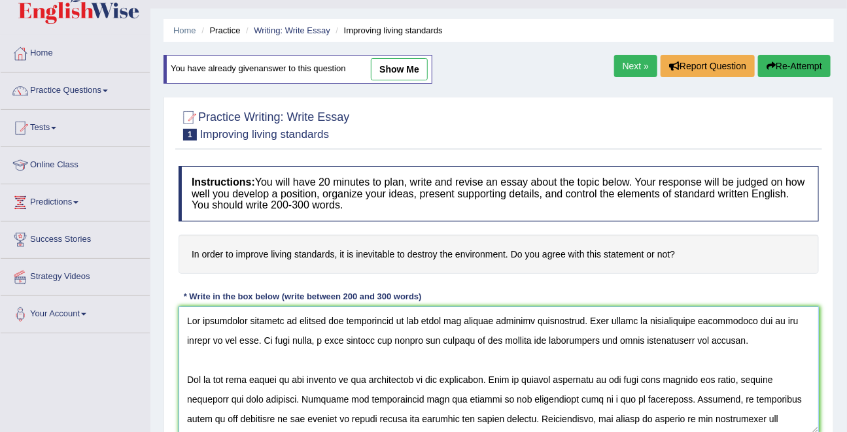
click at [269, 322] on textarea at bounding box center [499, 370] width 640 height 127
click at [320, 340] on textarea at bounding box center [499, 370] width 640 height 127
click at [487, 341] on textarea at bounding box center [499, 370] width 640 height 127
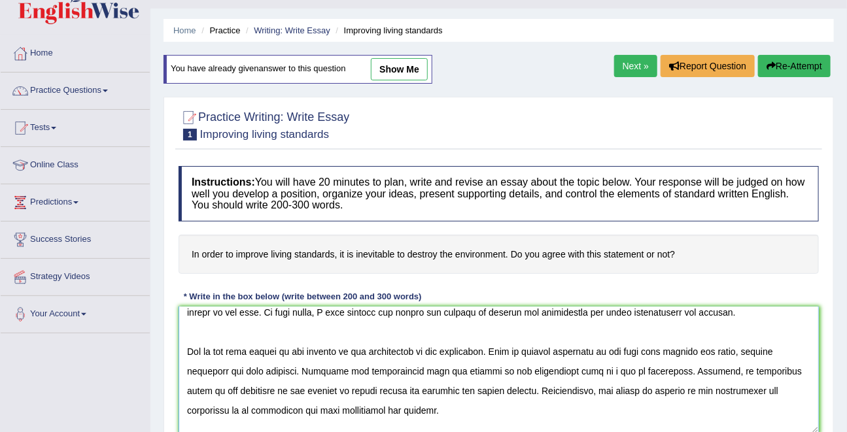
scroll to position [30, 0]
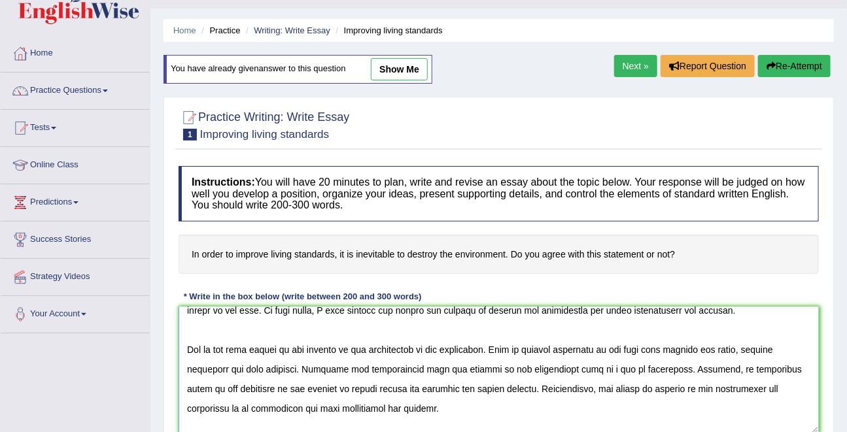
click at [299, 346] on textarea at bounding box center [499, 370] width 640 height 127
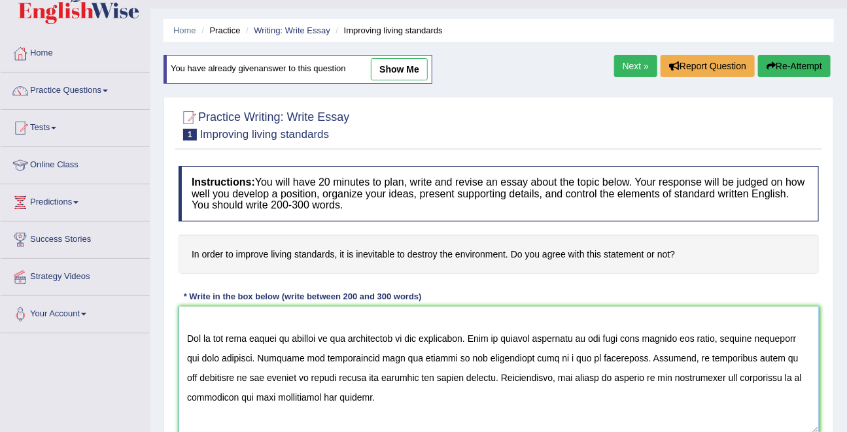
scroll to position [47, 0]
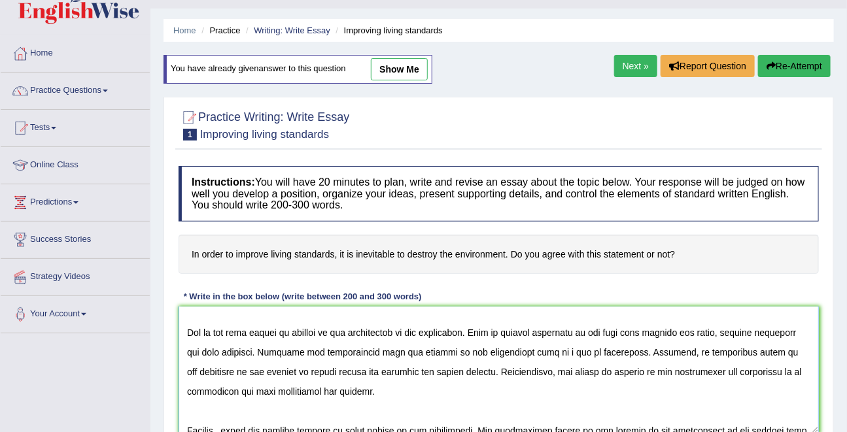
click at [736, 334] on textarea at bounding box center [499, 370] width 640 height 127
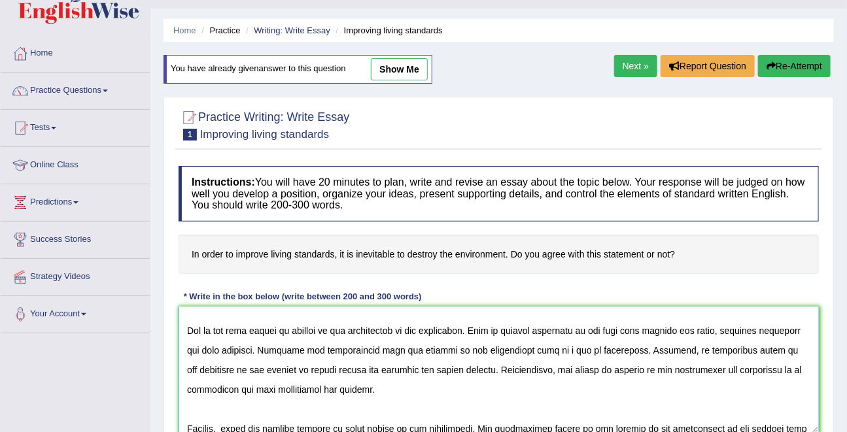
scroll to position [41, 0]
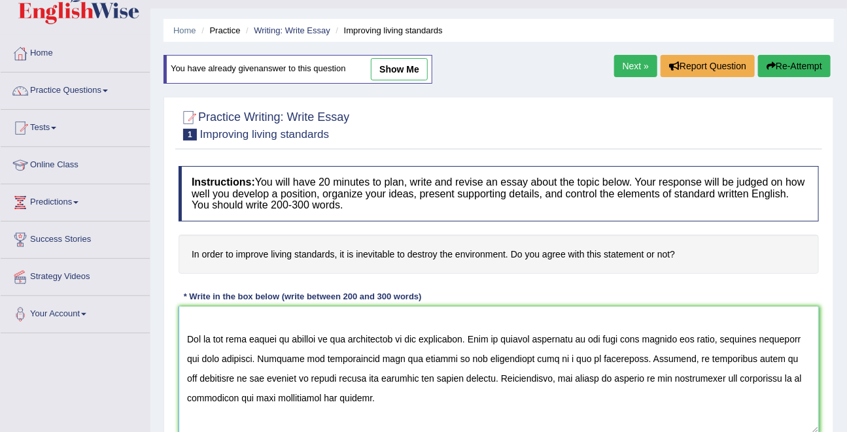
click at [411, 358] on textarea at bounding box center [499, 370] width 640 height 127
click at [524, 358] on textarea at bounding box center [499, 370] width 640 height 127
click at [599, 360] on textarea at bounding box center [499, 370] width 640 height 127
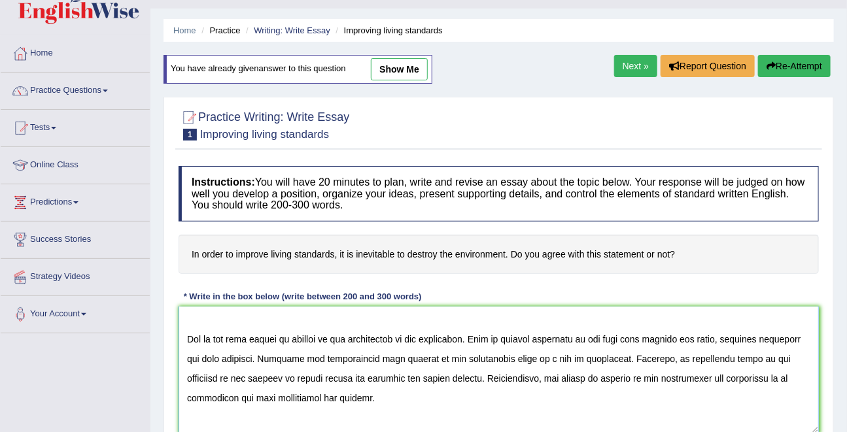
click at [622, 362] on textarea at bounding box center [499, 370] width 640 height 127
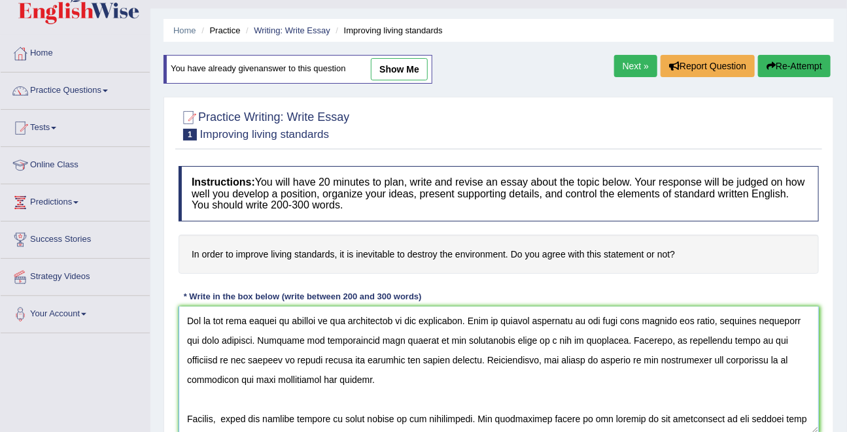
scroll to position [59, 0]
click at [749, 360] on textarea at bounding box center [499, 370] width 640 height 127
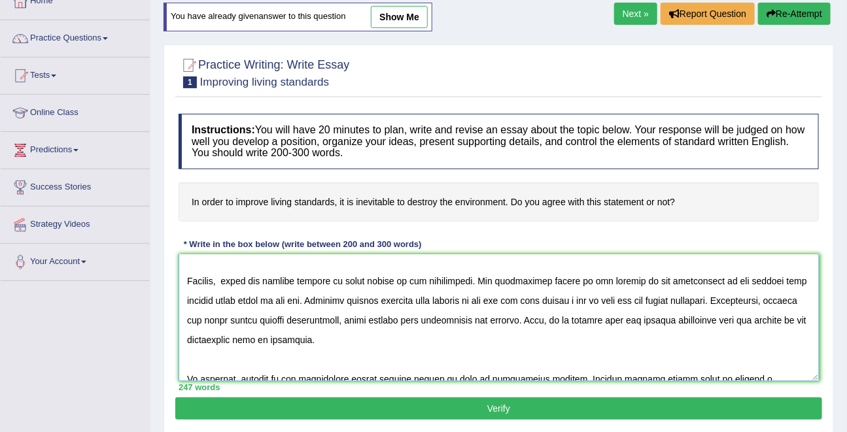
scroll to position [141, 0]
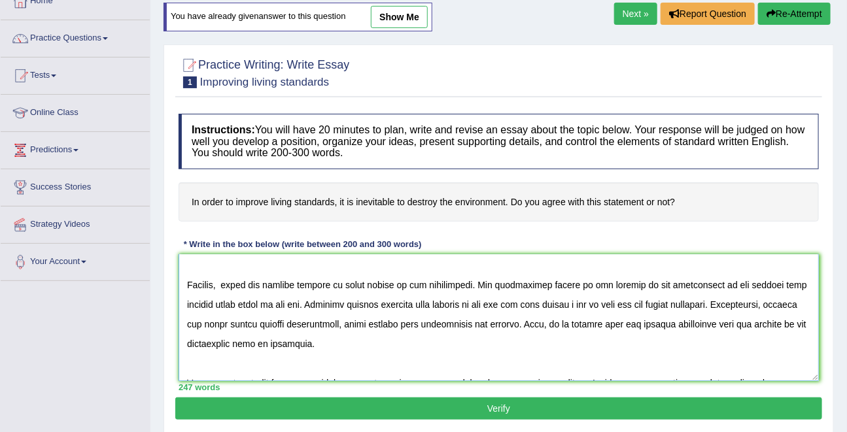
click at [587, 286] on textarea at bounding box center [499, 317] width 640 height 127
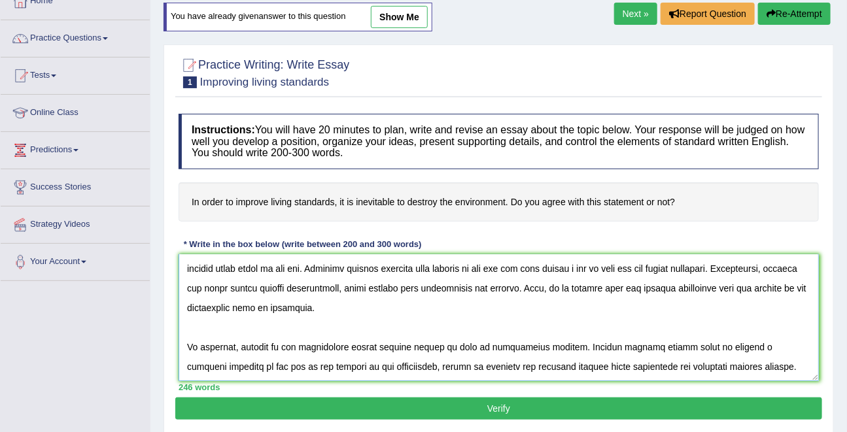
scroll to position [89, 0]
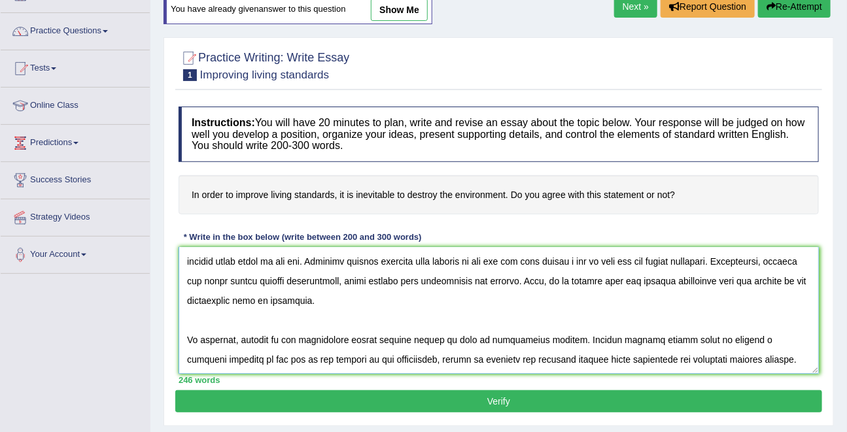
click at [723, 285] on textarea at bounding box center [499, 310] width 640 height 127
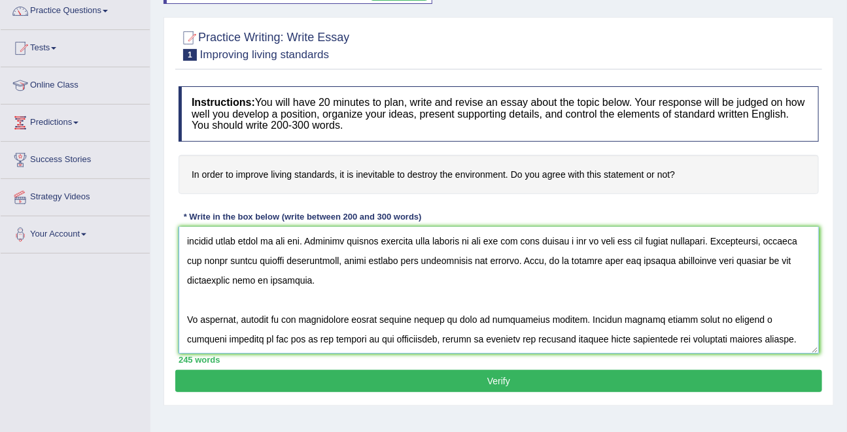
scroll to position [111, 0]
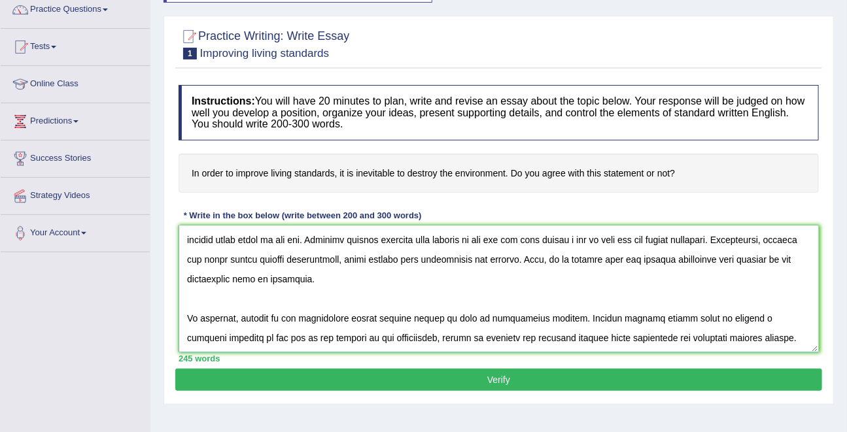
click at [289, 338] on textarea at bounding box center [499, 289] width 640 height 127
type textarea "The increasing influence of destroy the environment on our lives has ignited nu…"
click at [469, 381] on button "Verify" at bounding box center [498, 380] width 647 height 22
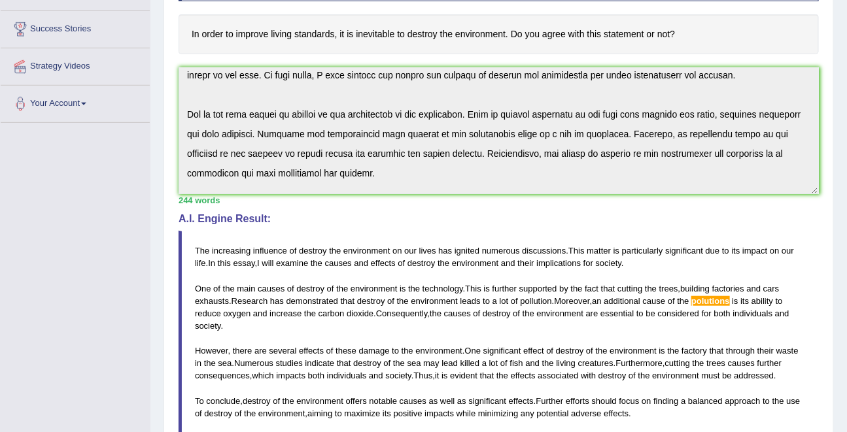
scroll to position [241, 0]
click at [725, 298] on span "polutions" at bounding box center [710, 301] width 39 height 10
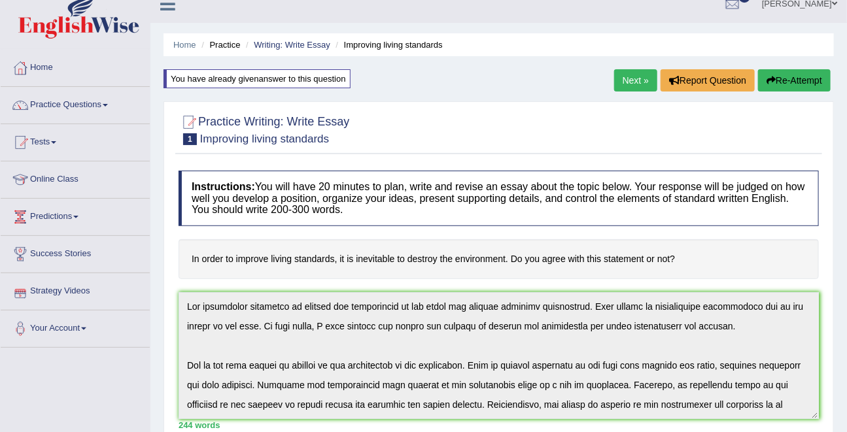
scroll to position [0, 0]
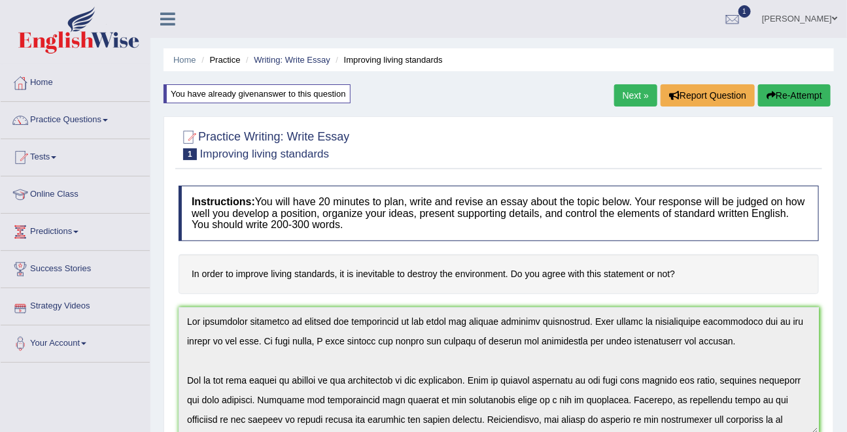
click at [173, 0] on html "Toggle navigation Home Practice Questions Speaking Practice Read Aloud Repeat S…" at bounding box center [423, 216] width 847 height 432
click at [795, 93] on button "Re-Attempt" at bounding box center [794, 95] width 73 height 22
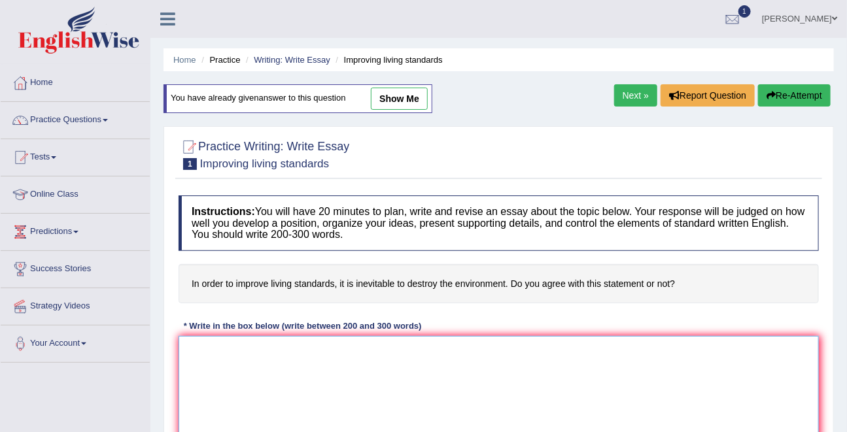
click at [305, 361] on textarea at bounding box center [499, 399] width 640 height 127
paste textarea "The increasing influence of destroy the environment on our lives has ignited nu…"
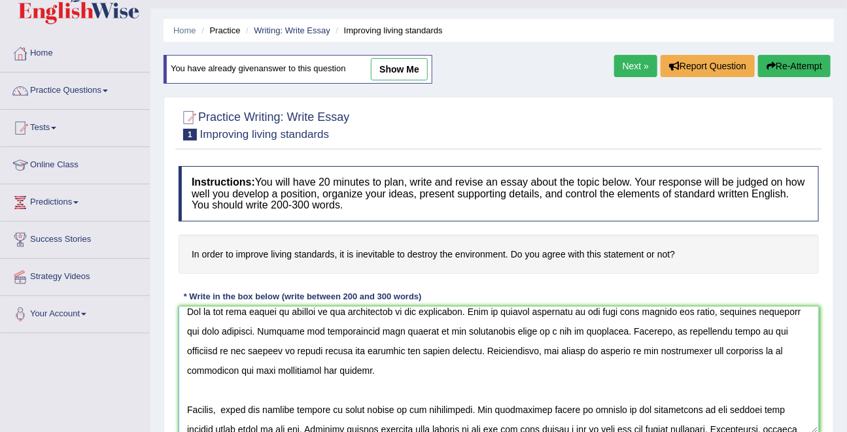
scroll to position [67, 0]
click at [225, 355] on textarea at bounding box center [499, 370] width 640 height 127
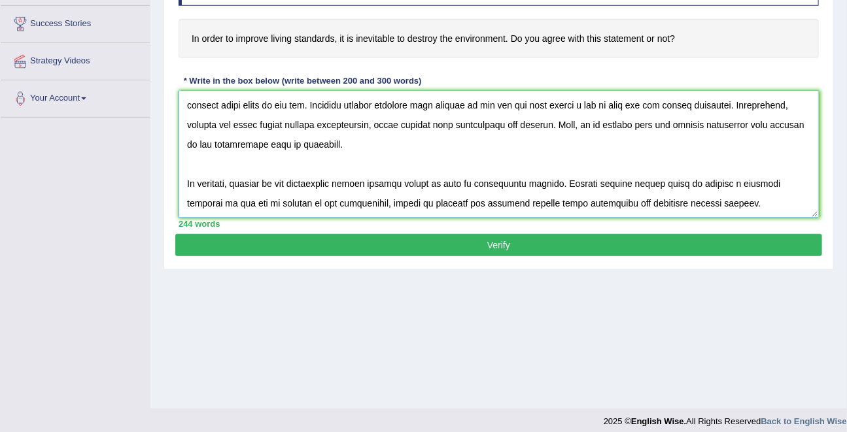
scroll to position [254, 0]
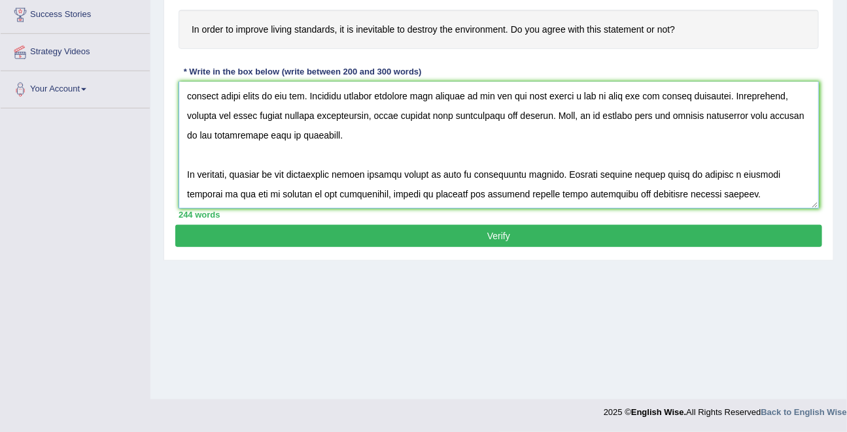
type textarea "The increasing influence of destroy the environment on our lives has ignited nu…"
click at [485, 235] on button "Verify" at bounding box center [498, 236] width 647 height 22
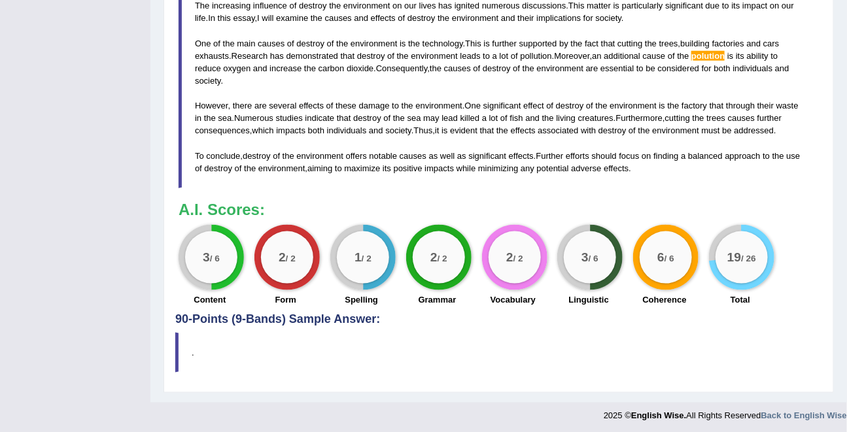
scroll to position [501, 0]
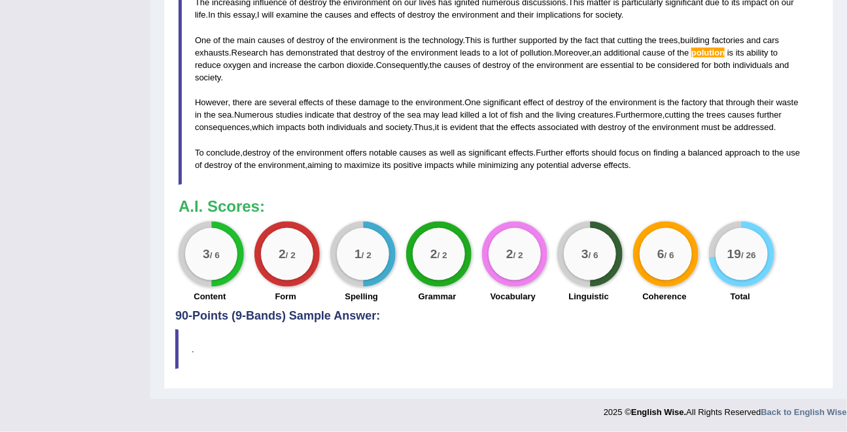
click at [589, 295] on label "Linguistic" at bounding box center [589, 296] width 40 height 12
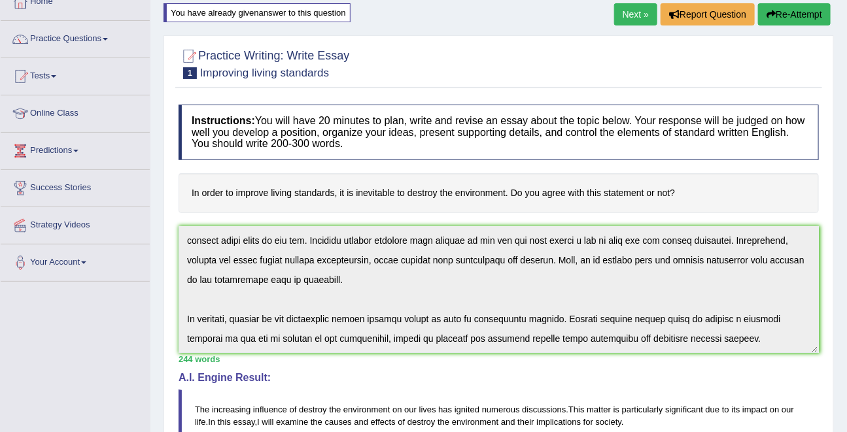
scroll to position [80, 0]
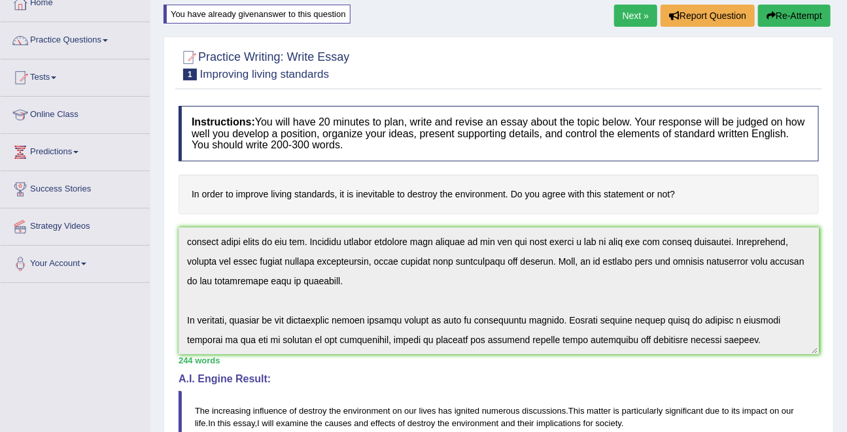
click at [788, 14] on button "Re-Attempt" at bounding box center [794, 16] width 73 height 22
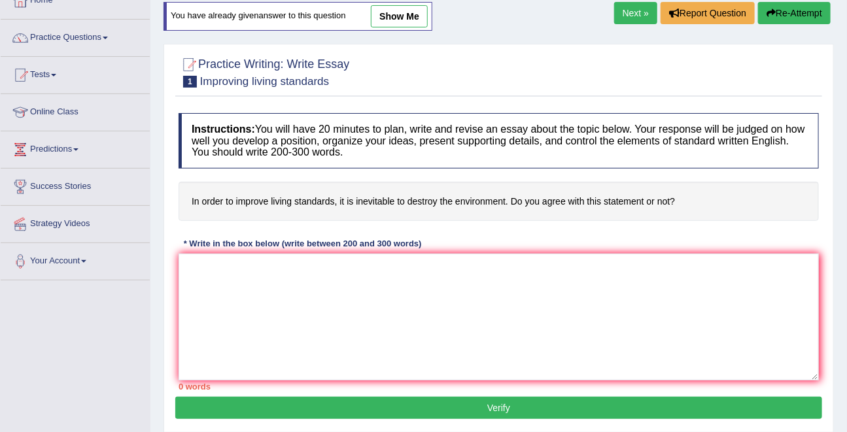
scroll to position [80, 0]
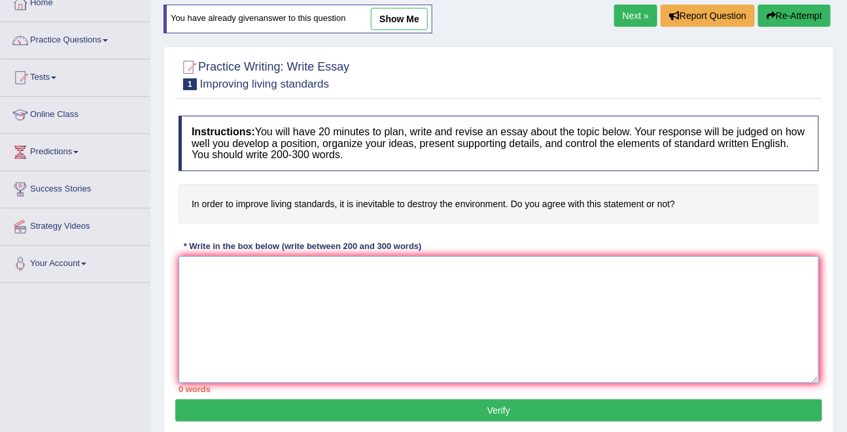
click at [428, 290] on textarea at bounding box center [499, 319] width 640 height 127
paste textarea "The increasing influence of destroy the environment on our lives has ignited nu…"
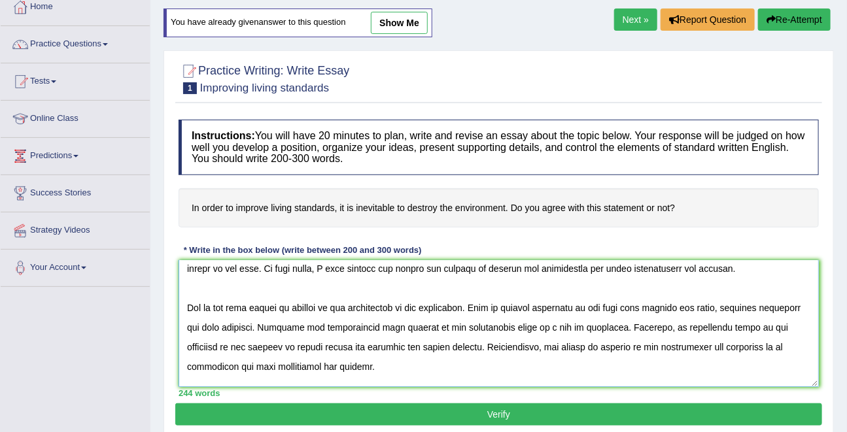
scroll to position [26, 0]
click at [604, 327] on textarea at bounding box center [499, 323] width 640 height 127
paste textarea "pollution"
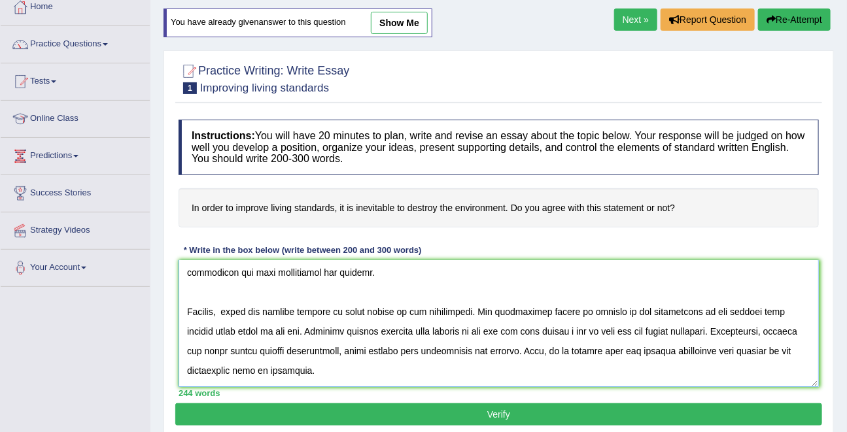
scroll to position [123, 0]
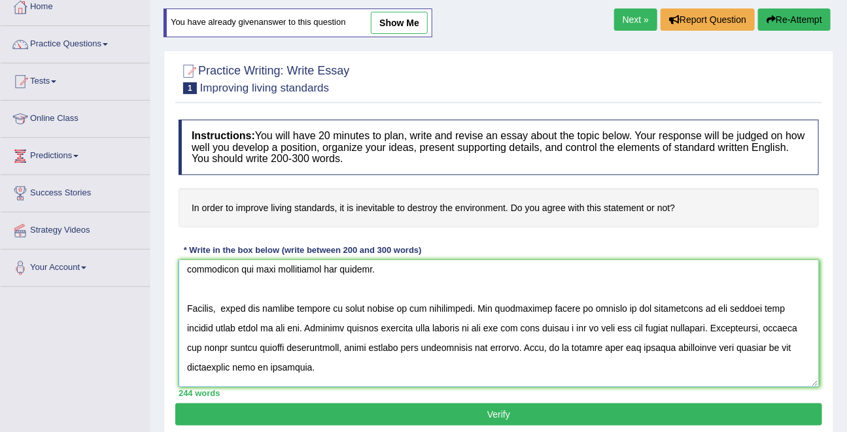
type textarea "The increasing influence of destroy the environment on our lives has ignited nu…"
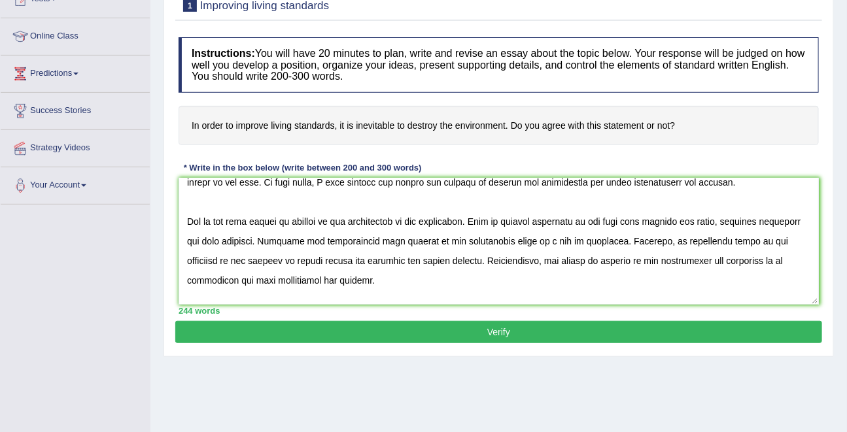
scroll to position [173, 0]
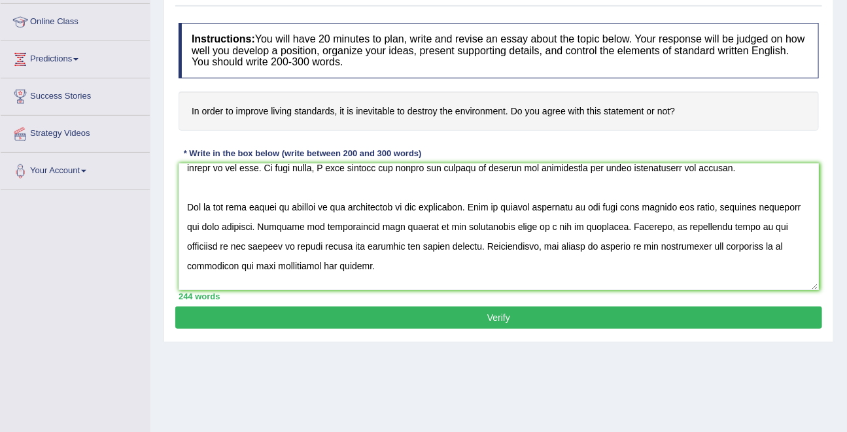
click at [491, 319] on button "Verify" at bounding box center [498, 318] width 647 height 22
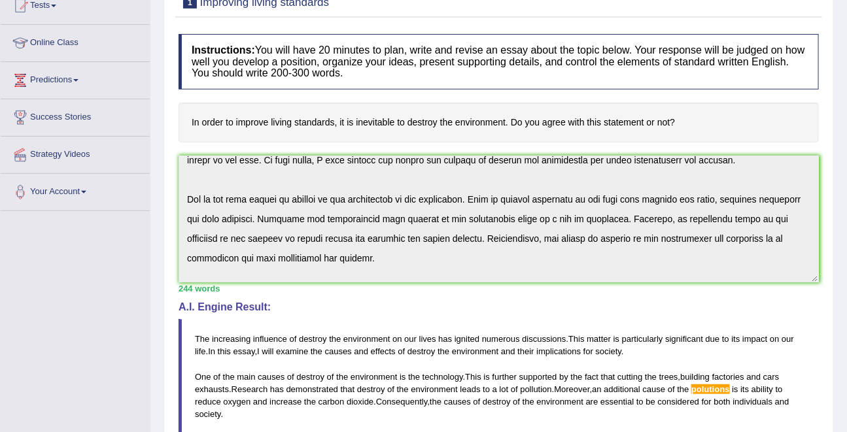
scroll to position [0, 0]
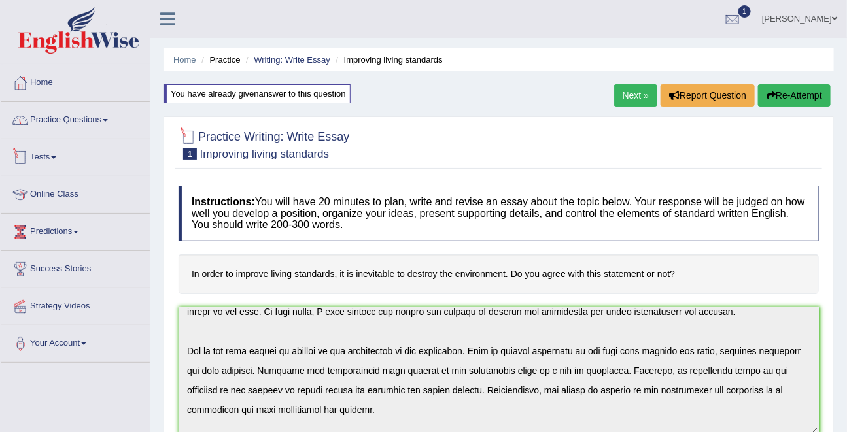
click at [77, 111] on link "Practice Questions" at bounding box center [75, 118] width 149 height 33
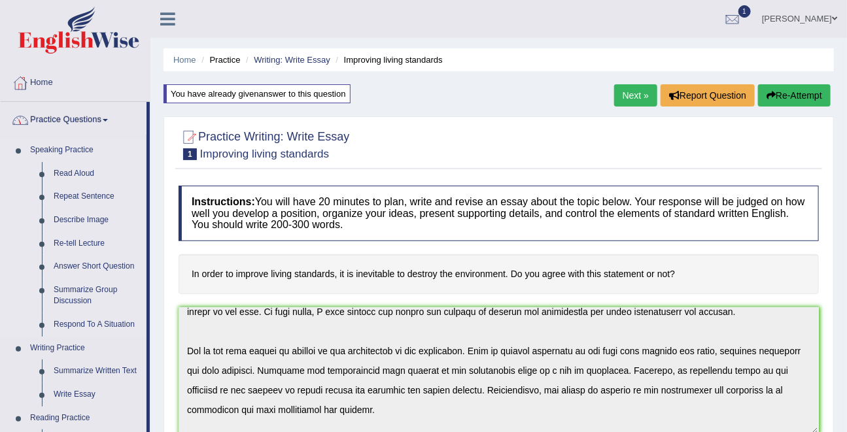
click at [67, 152] on link "Speaking Practice" at bounding box center [85, 151] width 122 height 24
click at [71, 175] on link "Read Aloud" at bounding box center [97, 174] width 99 height 24
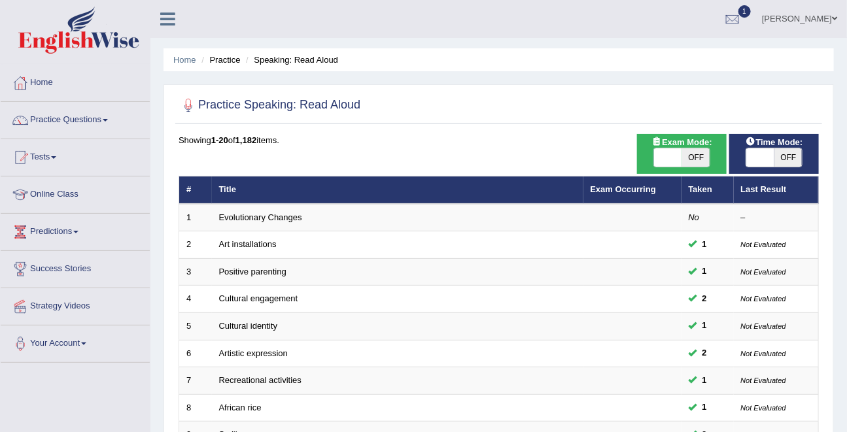
click at [780, 154] on span "OFF" at bounding box center [788, 157] width 28 height 18
checkbox input "true"
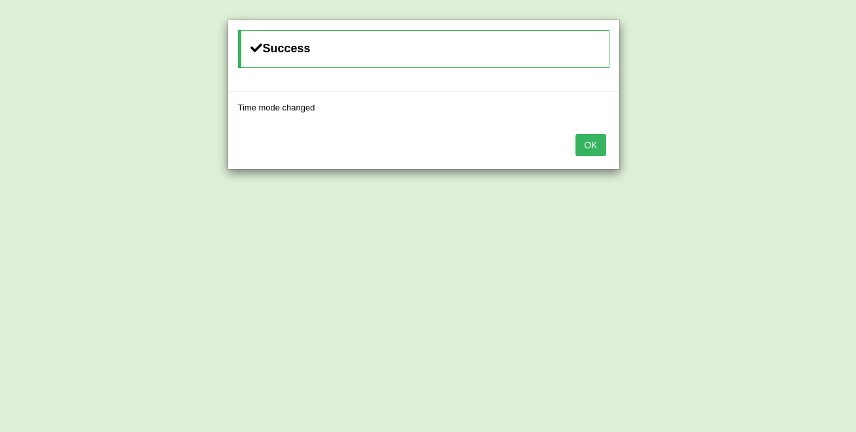
click at [576, 134] on button "OK" at bounding box center [591, 145] width 30 height 22
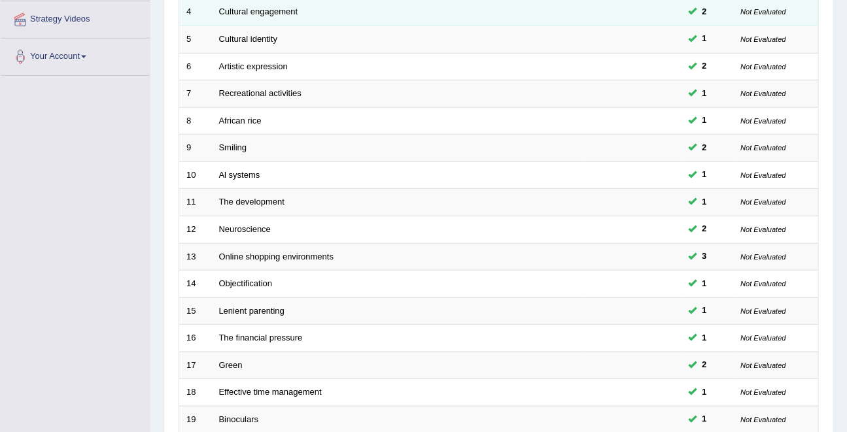
scroll to position [431, 0]
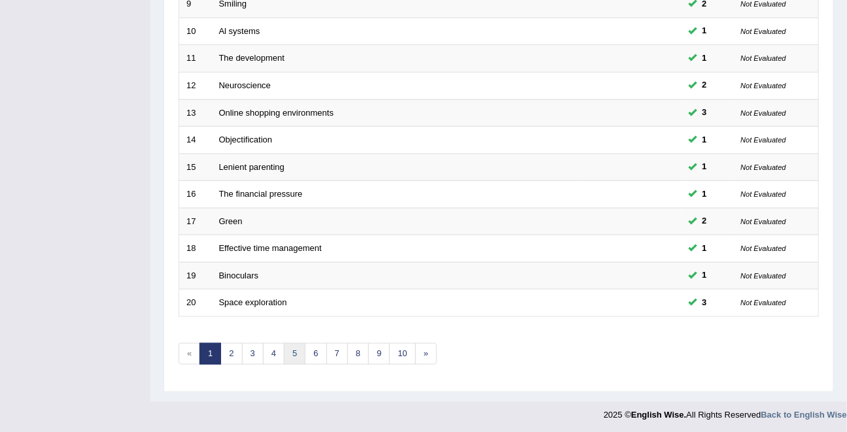
click at [290, 353] on link "5" at bounding box center [295, 354] width 22 height 22
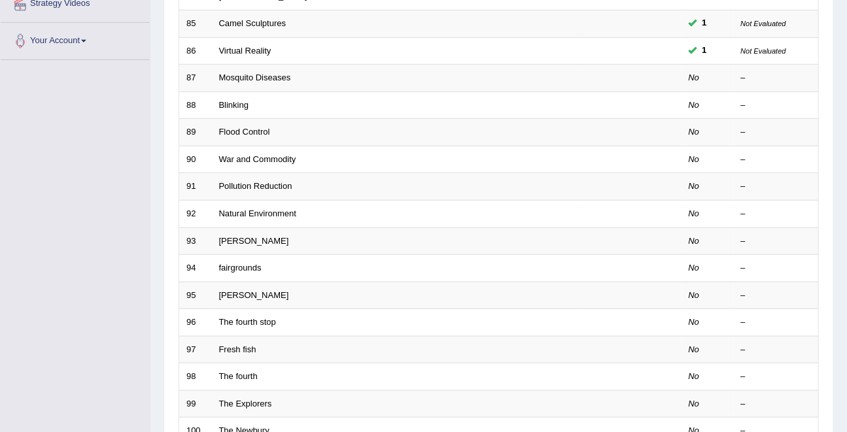
scroll to position [298, 0]
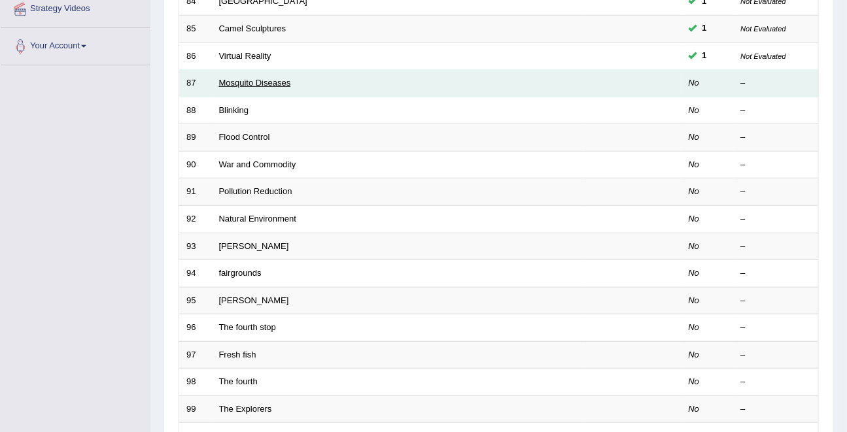
click at [240, 80] on link "Mosquito Diseases" at bounding box center [255, 83] width 72 height 10
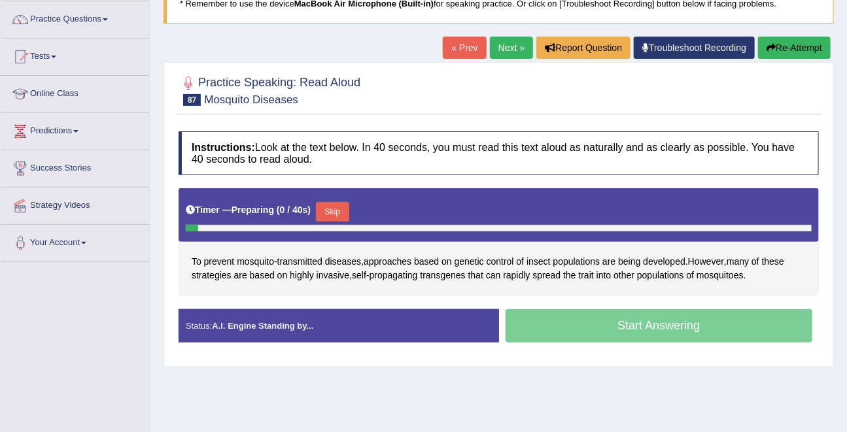
scroll to position [124, 0]
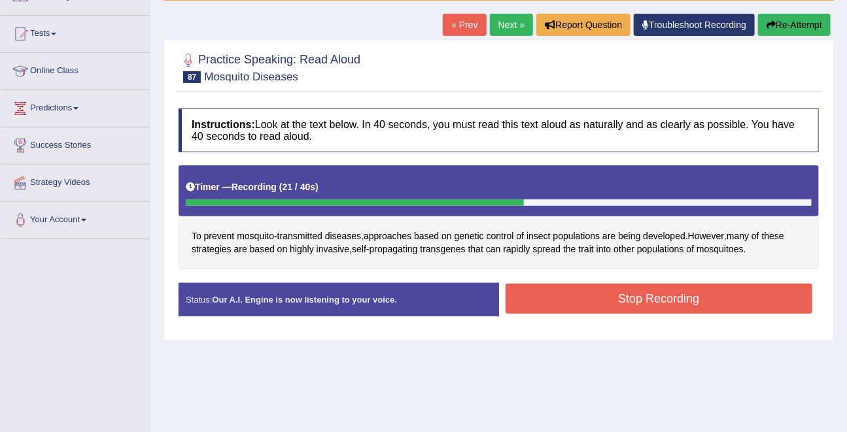
click at [712, 301] on button "Stop Recording" at bounding box center [659, 299] width 307 height 30
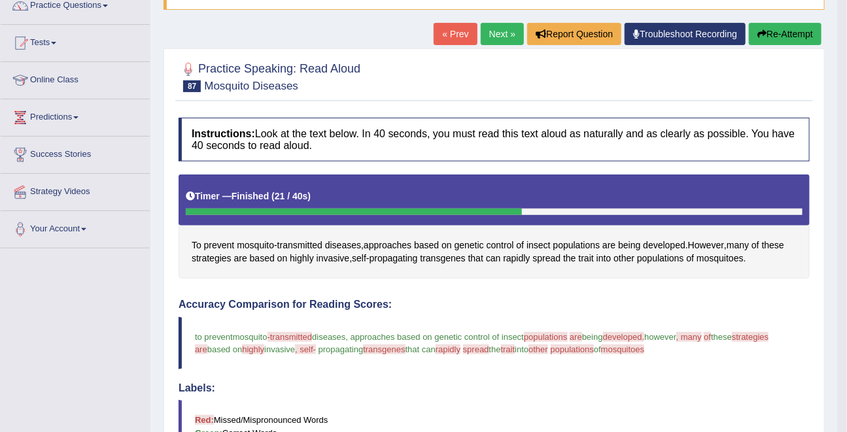
scroll to position [109, 0]
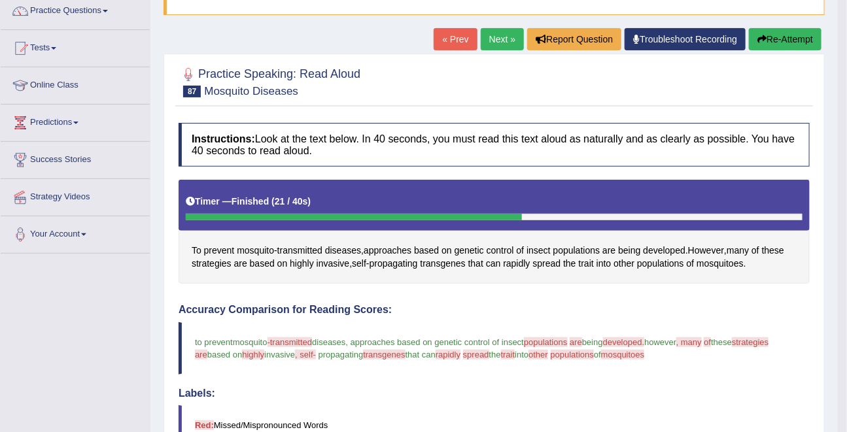
click at [782, 33] on button "Re-Attempt" at bounding box center [785, 39] width 73 height 22
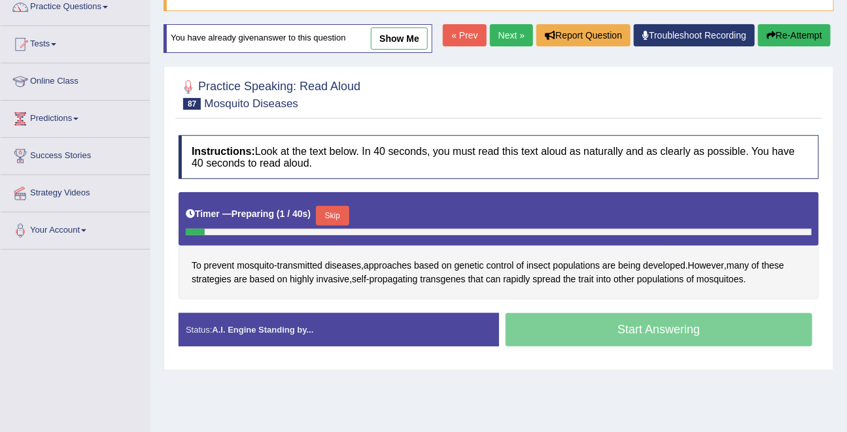
click at [340, 226] on button "Skip" at bounding box center [332, 216] width 33 height 20
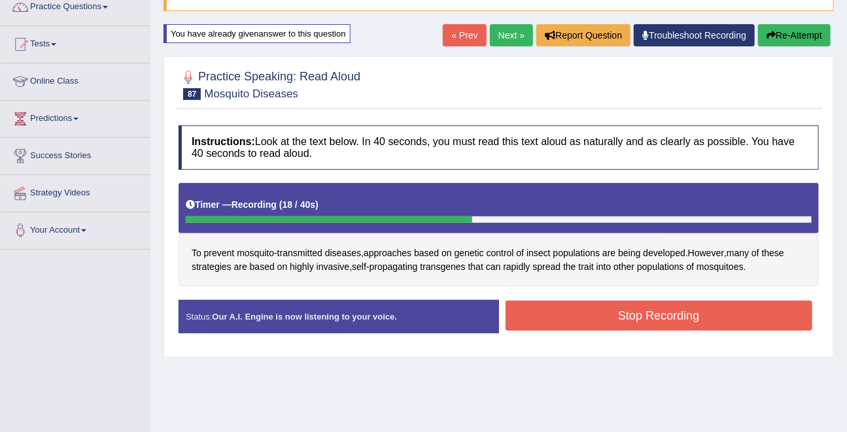
click at [687, 313] on button "Stop Recording" at bounding box center [659, 316] width 307 height 30
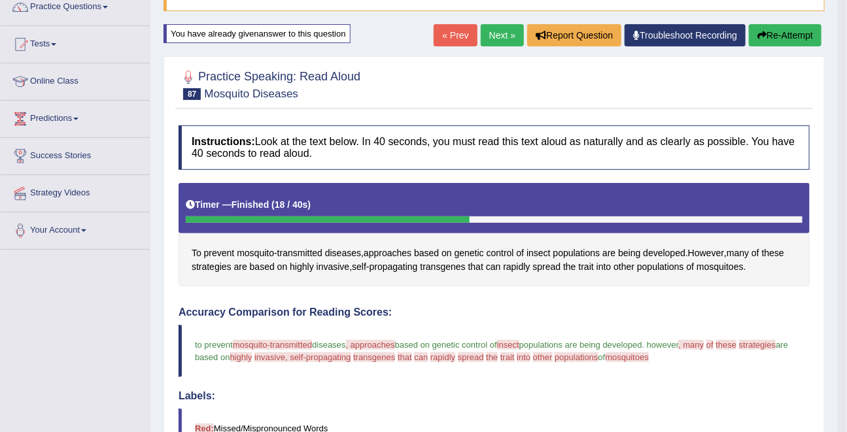
click at [781, 37] on button "Re-Attempt" at bounding box center [785, 35] width 73 height 22
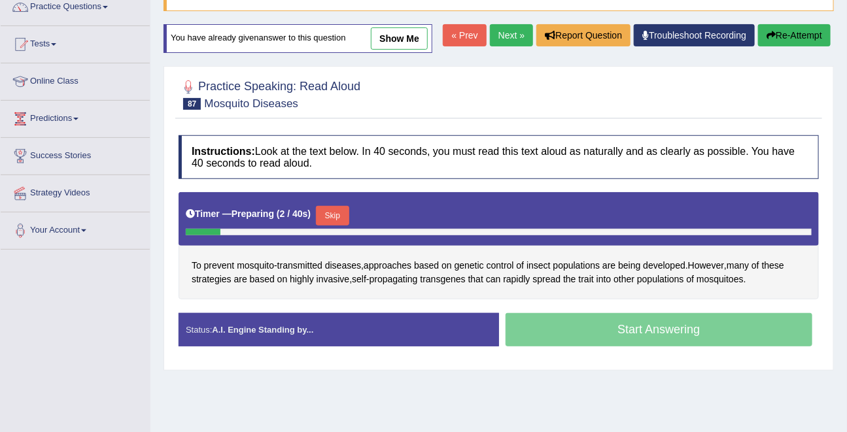
click at [336, 226] on button "Skip" at bounding box center [332, 216] width 33 height 20
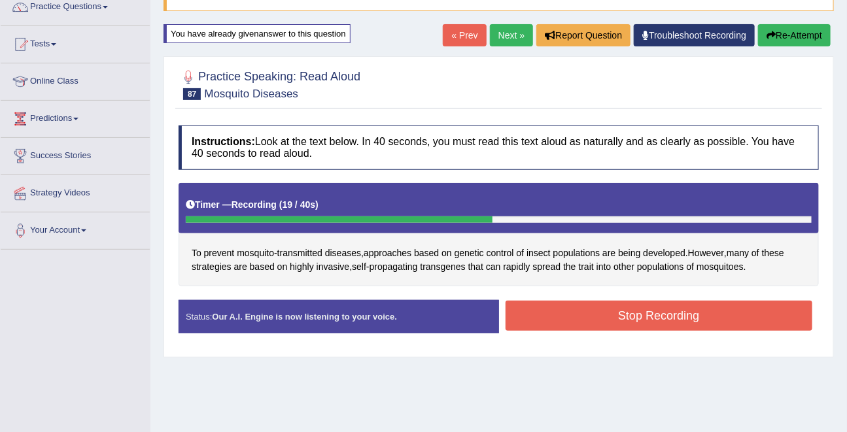
click at [672, 311] on button "Stop Recording" at bounding box center [659, 316] width 307 height 30
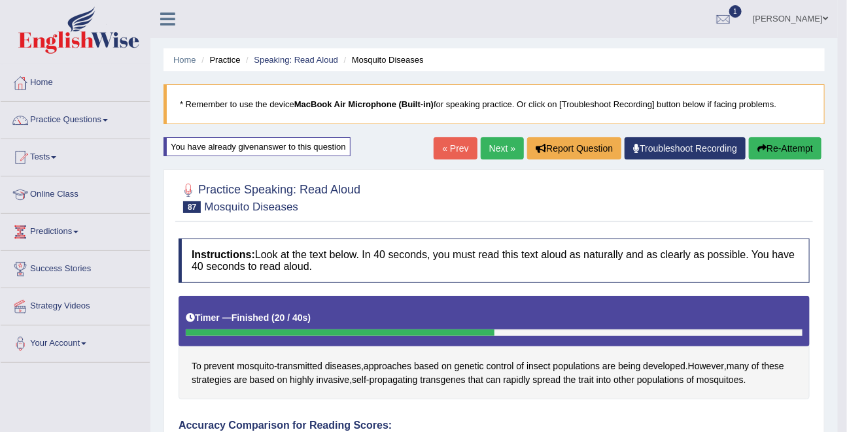
click at [492, 150] on link "Next »" at bounding box center [502, 148] width 43 height 22
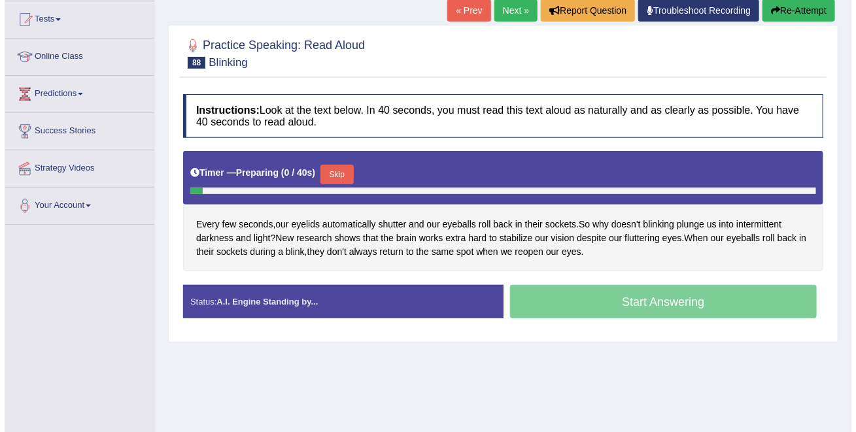
scroll to position [143, 0]
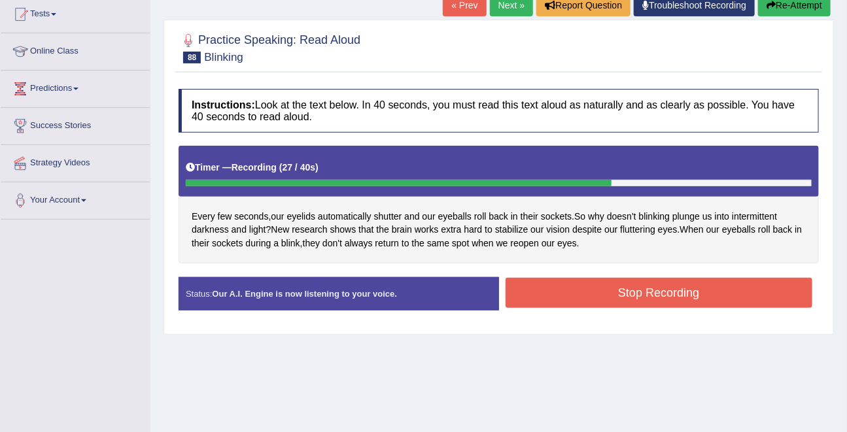
click at [583, 292] on button "Stop Recording" at bounding box center [659, 293] width 307 height 30
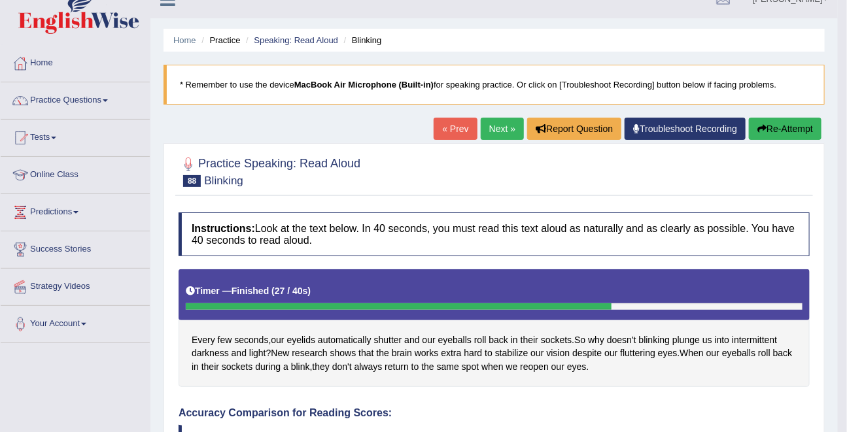
scroll to position [9, 0]
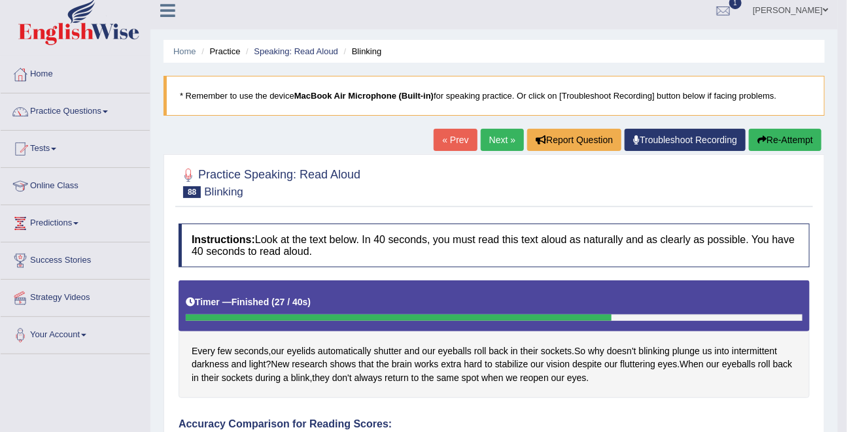
click at [491, 143] on link "Next »" at bounding box center [502, 140] width 43 height 22
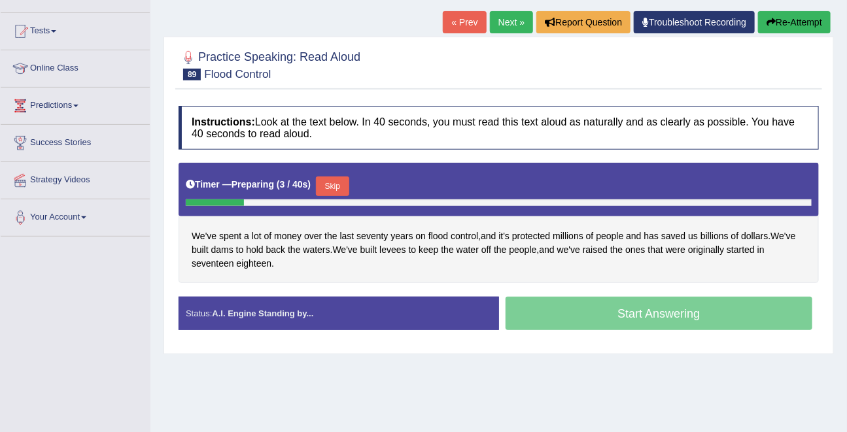
scroll to position [128, 0]
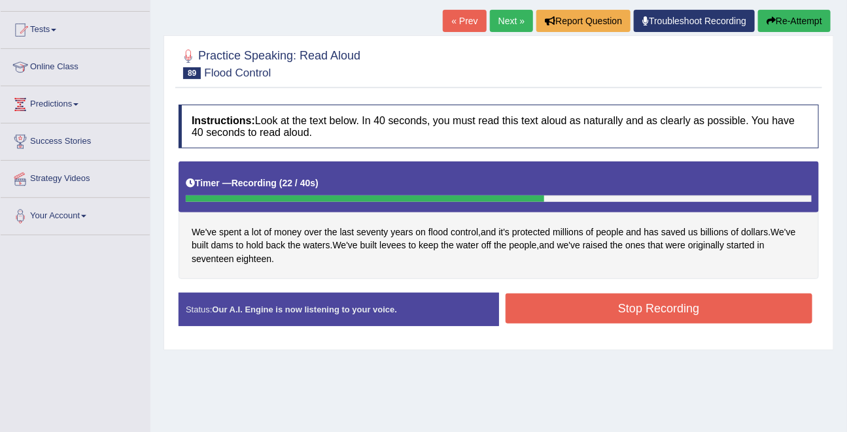
click at [597, 293] on div "Start Answering" at bounding box center [659, 293] width 320 height 1
click at [601, 311] on button "Stop Recording" at bounding box center [659, 309] width 307 height 30
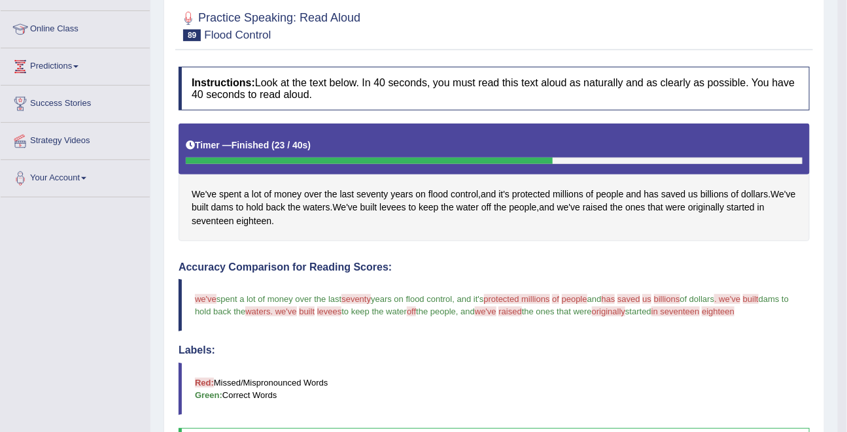
scroll to position [72, 0]
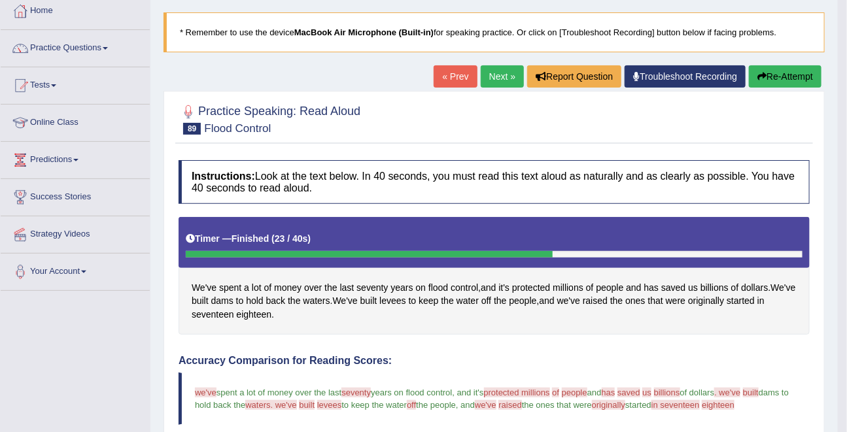
click at [494, 82] on link "Next »" at bounding box center [502, 76] width 43 height 22
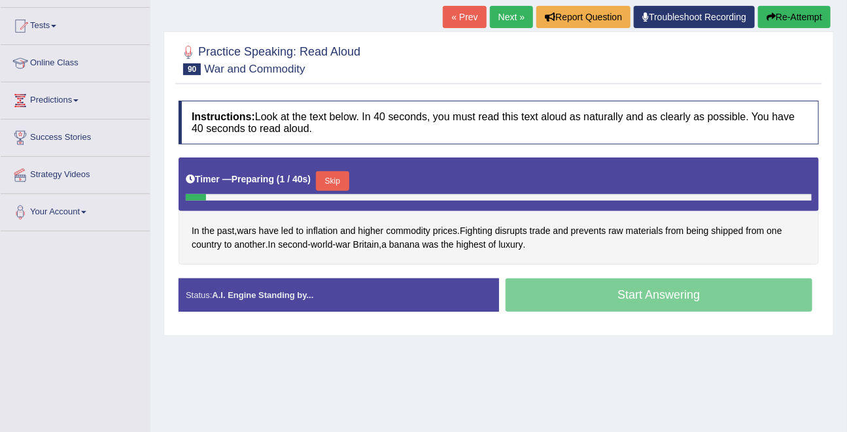
scroll to position [133, 0]
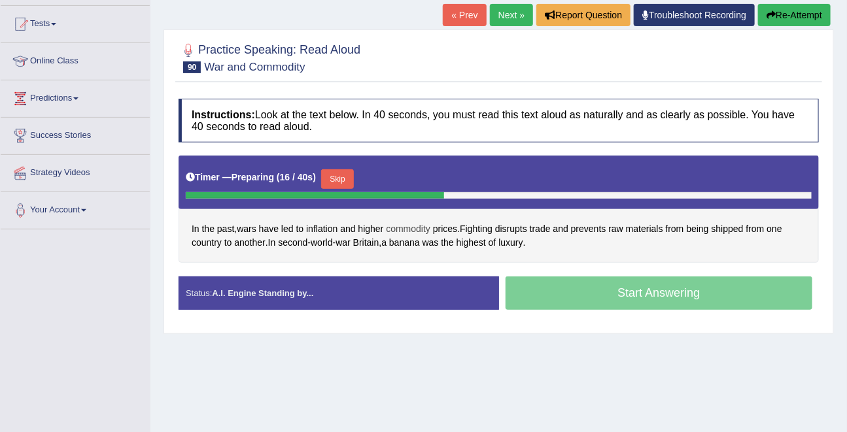
click at [417, 229] on span "commodity" at bounding box center [408, 229] width 44 height 14
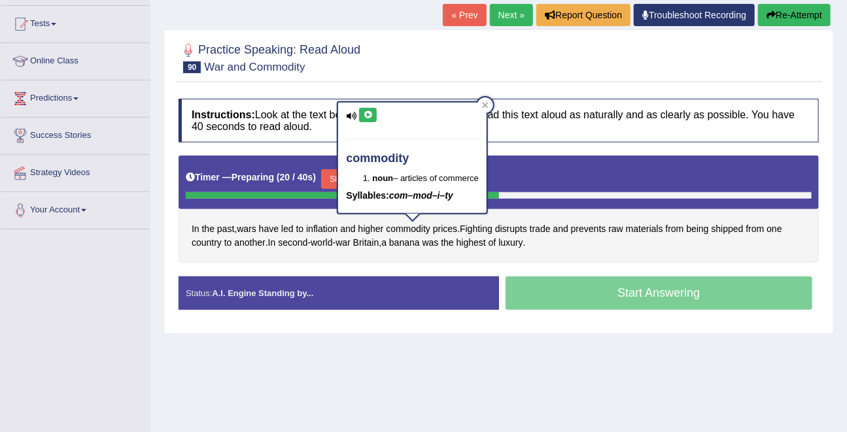
click at [374, 119] on button at bounding box center [368, 115] width 18 height 14
click at [392, 90] on div "Practice Speaking: Read Aloud 90 War and Commodity Instructions: Look at the te…" at bounding box center [499, 181] width 670 height 304
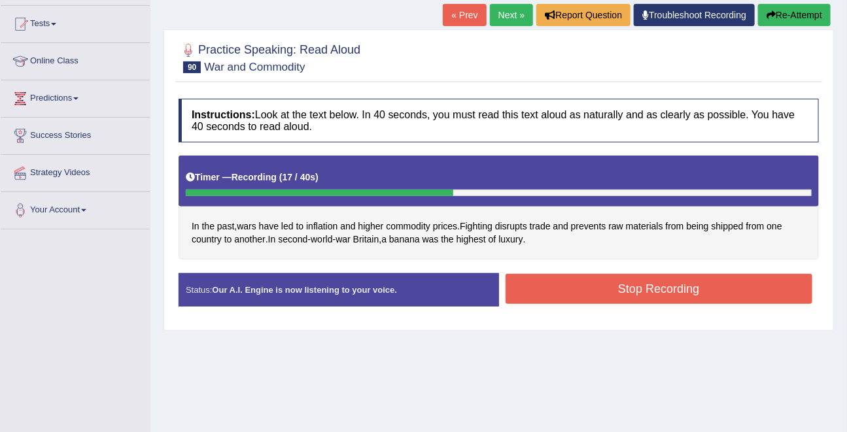
click at [640, 276] on button "Stop Recording" at bounding box center [659, 289] width 307 height 30
